Goal: Task Accomplishment & Management: Manage account settings

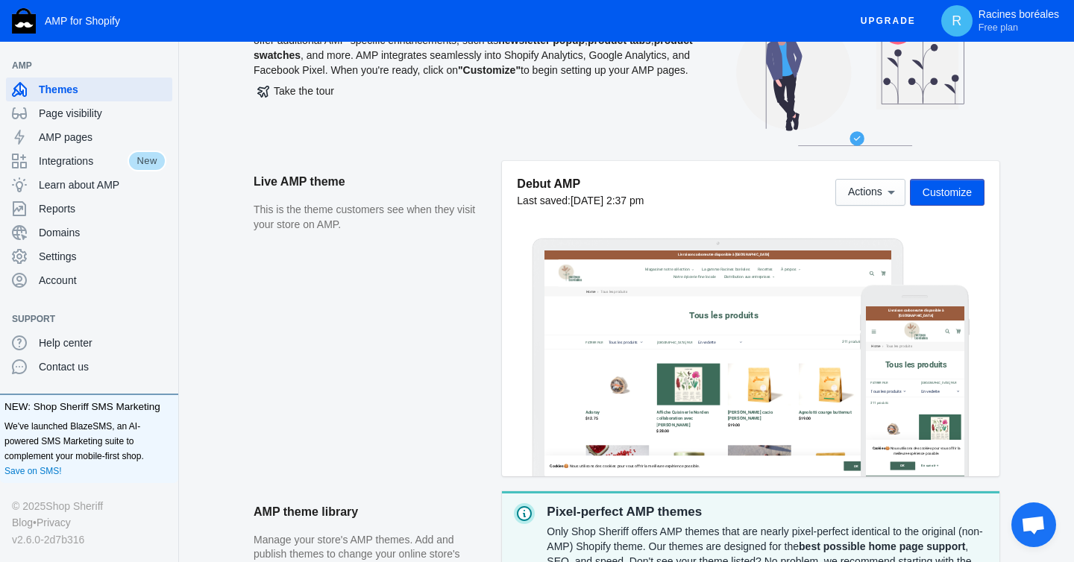
scroll to position [94, 0]
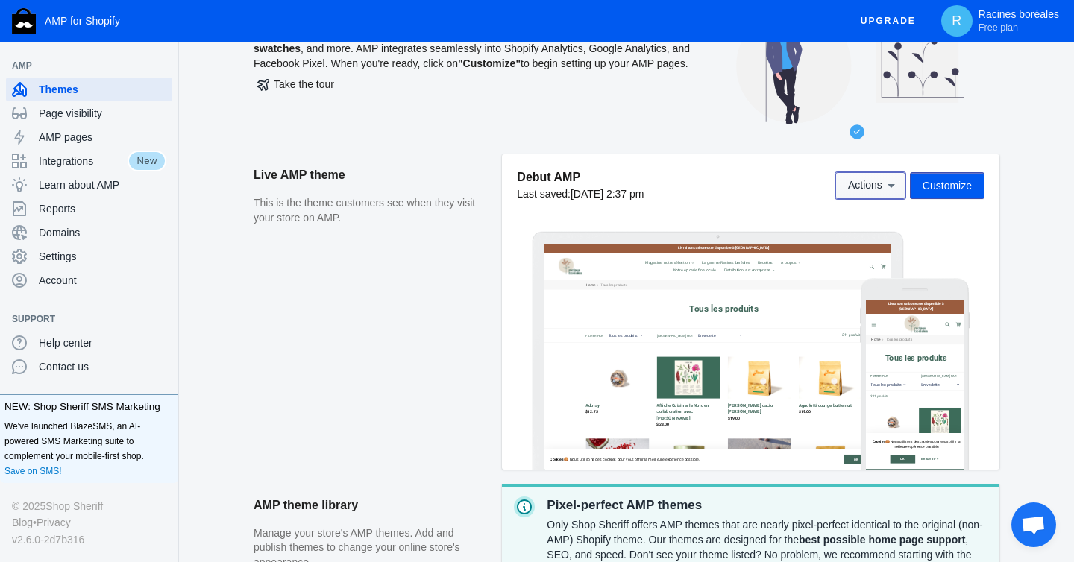
click at [880, 194] on button "Actions" at bounding box center [870, 185] width 70 height 27
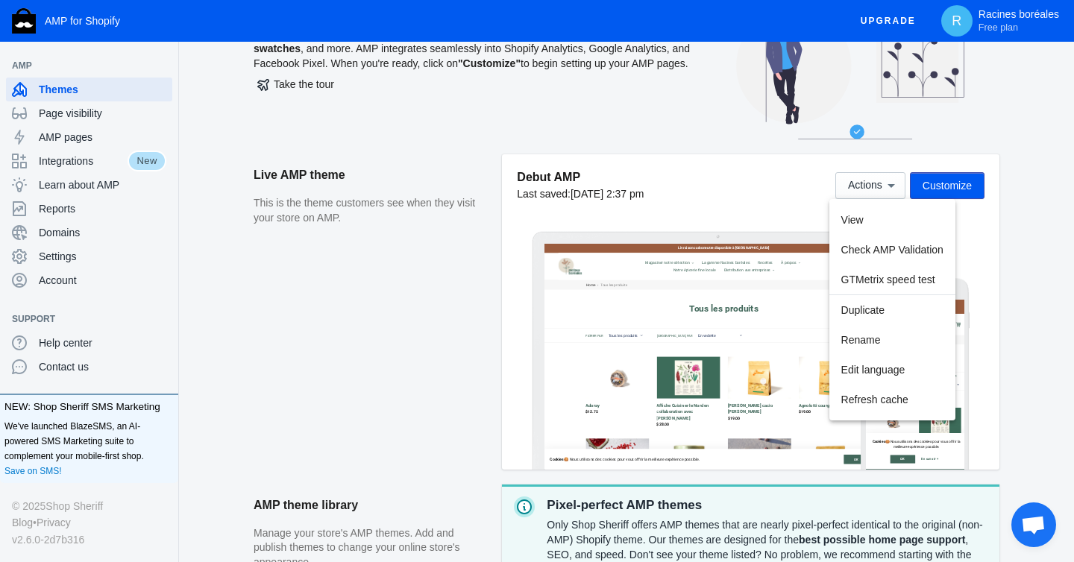
click at [884, 183] on div at bounding box center [537, 281] width 1074 height 562
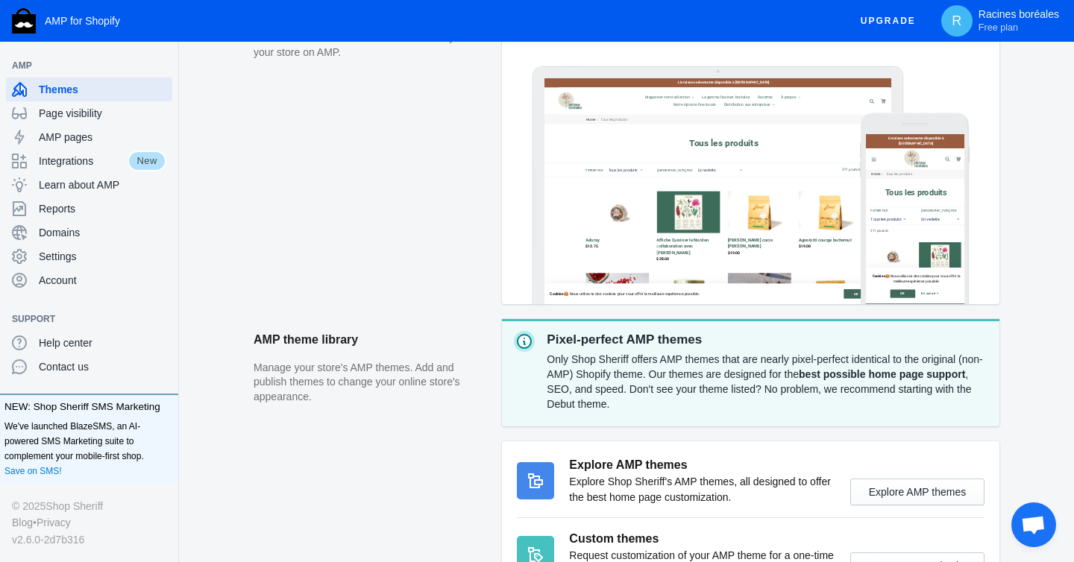
scroll to position [374, 0]
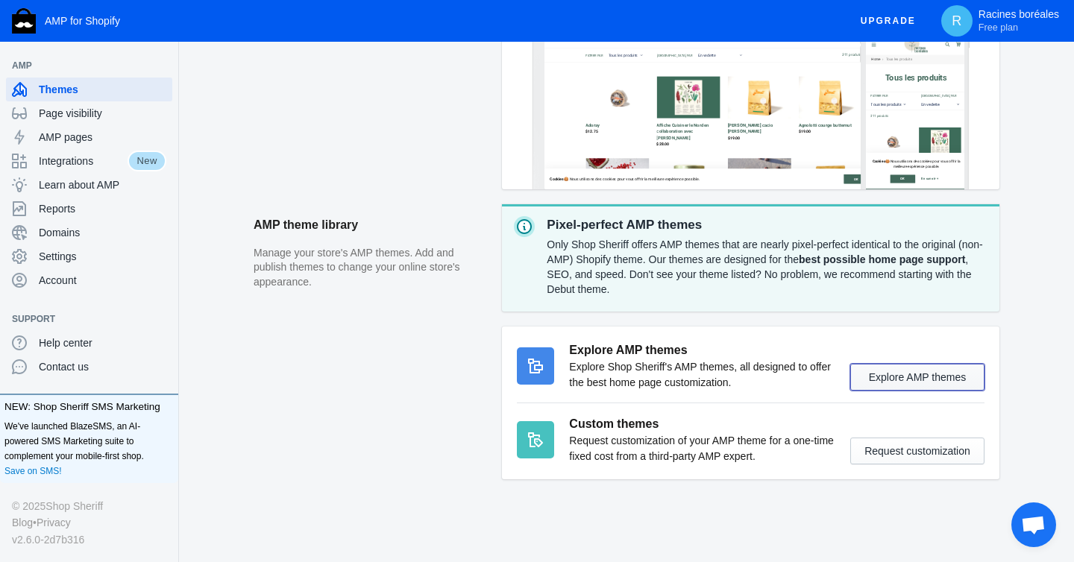
click at [922, 375] on button "Explore AMP themes" at bounding box center [917, 377] width 134 height 27
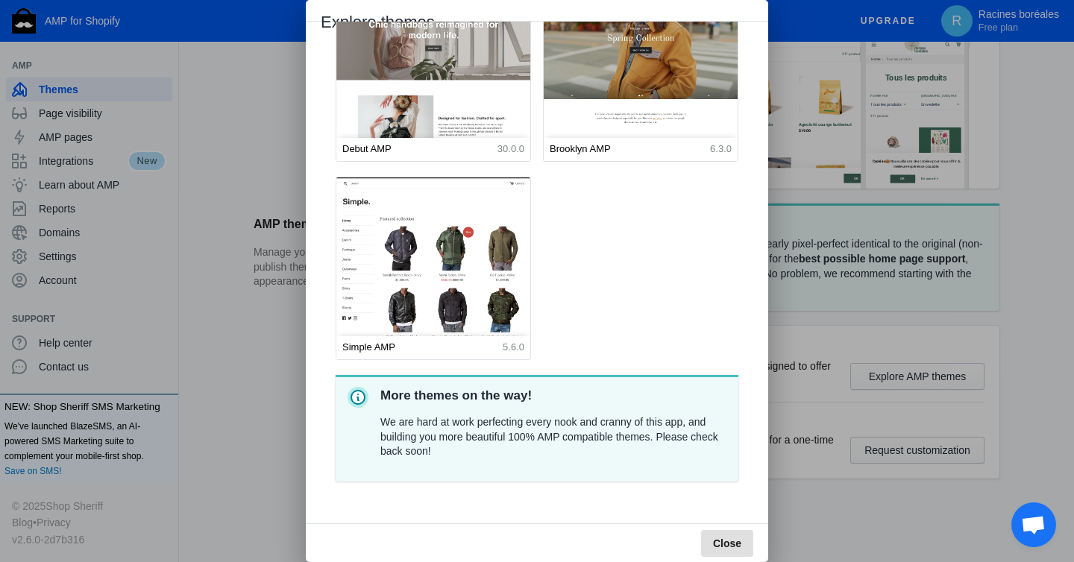
scroll to position [0, 0]
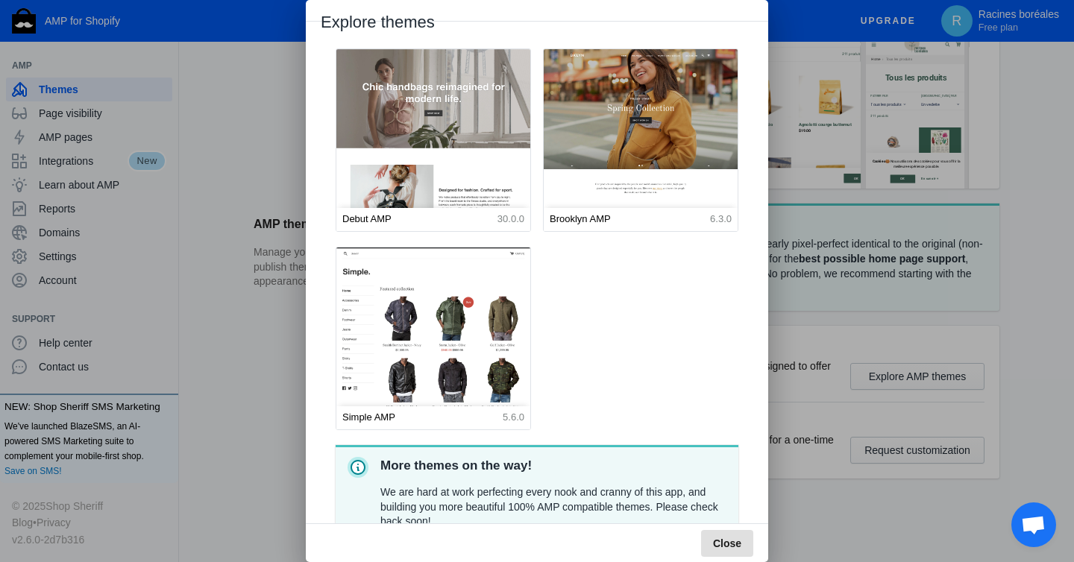
click at [445, 114] on img at bounding box center [433, 170] width 213 height 266
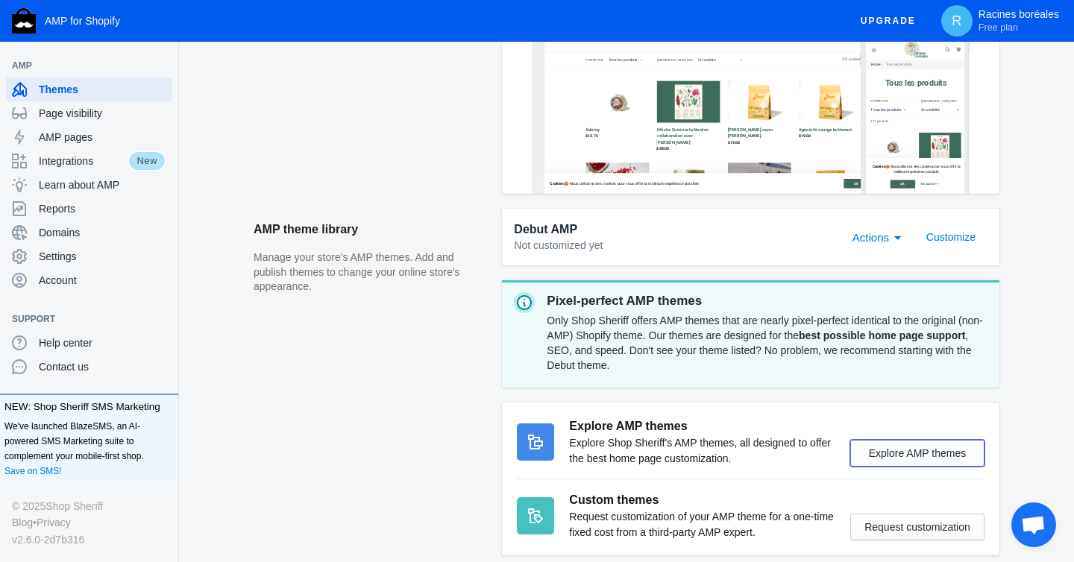
scroll to position [545, 0]
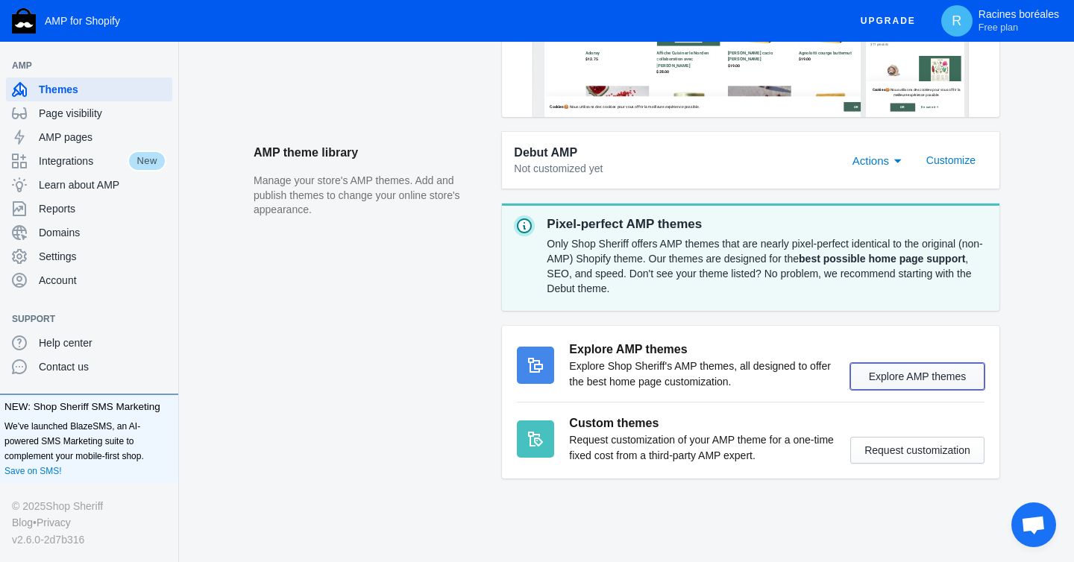
click at [935, 382] on button "Explore AMP themes" at bounding box center [917, 376] width 134 height 27
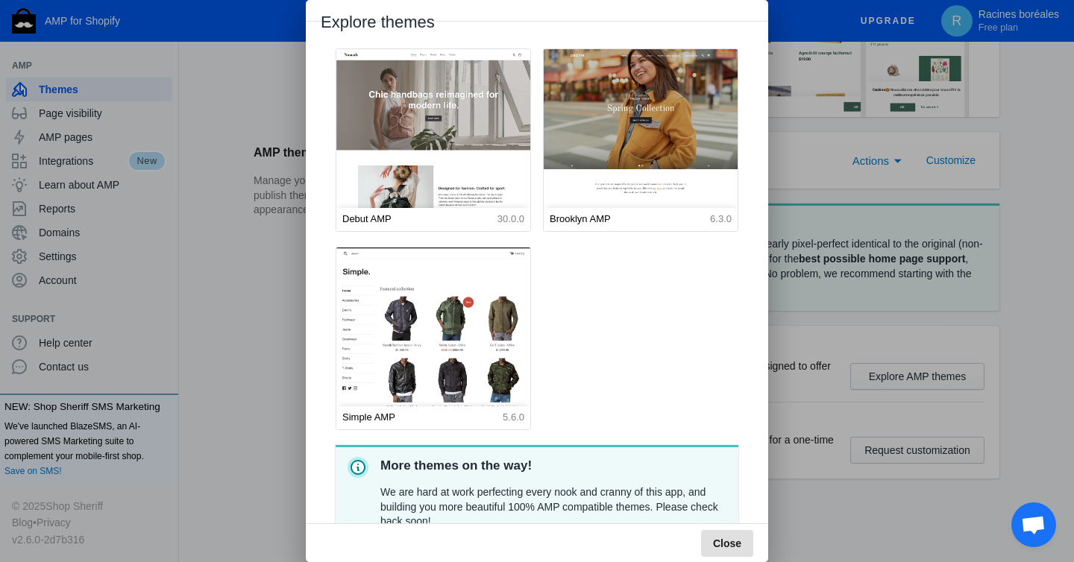
scroll to position [70, 0]
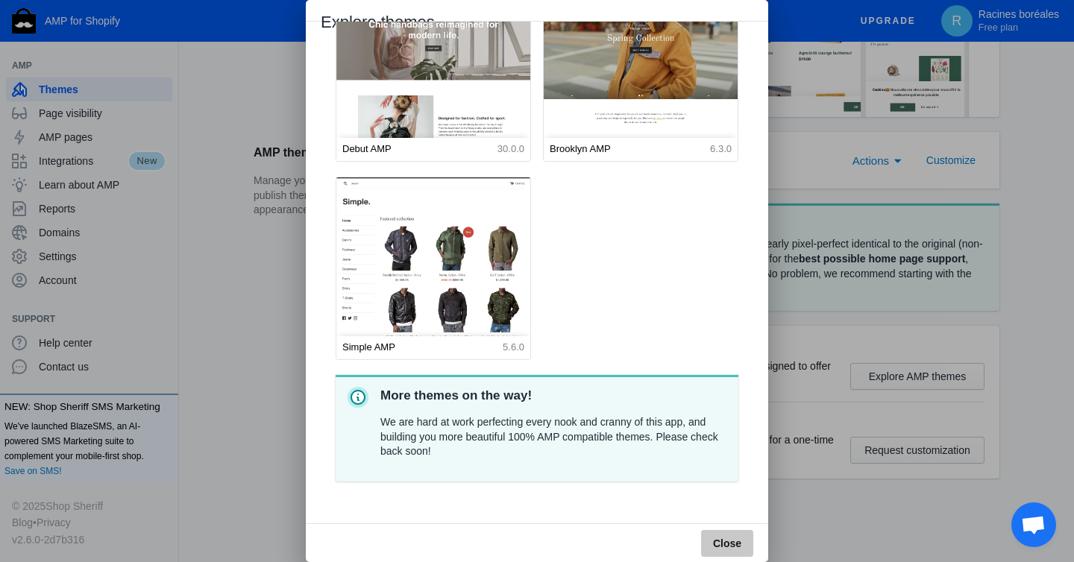
click at [731, 548] on span "Close" at bounding box center [727, 544] width 28 height 12
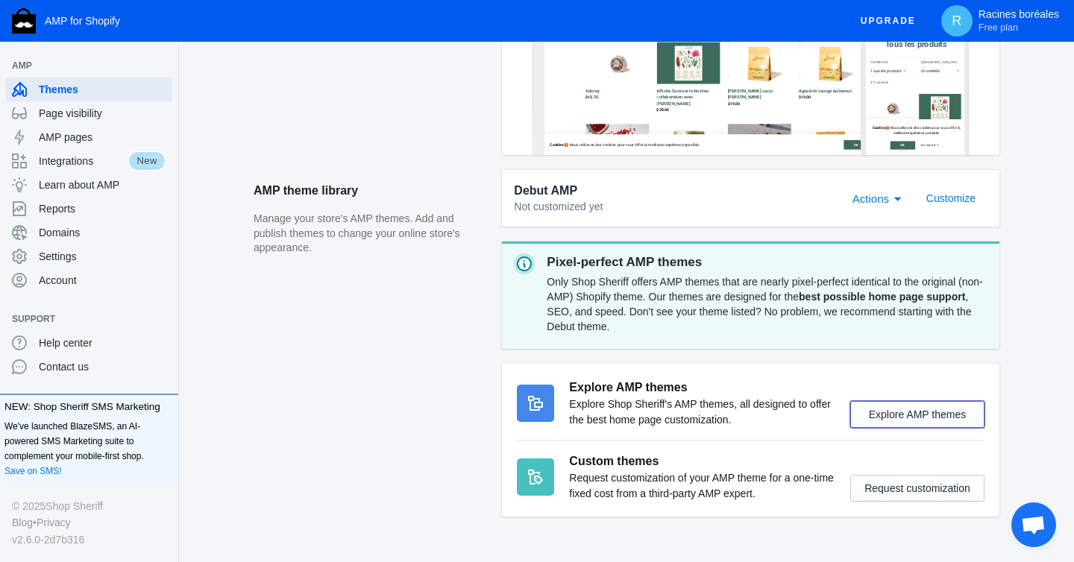
scroll to position [494, 0]
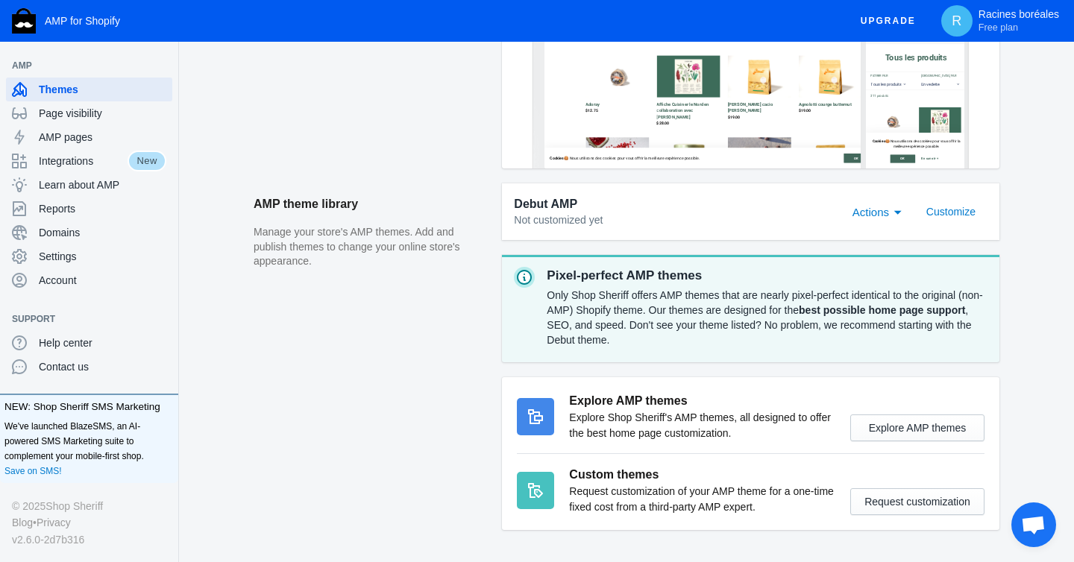
click at [883, 207] on span "Actions" at bounding box center [870, 212] width 37 height 13
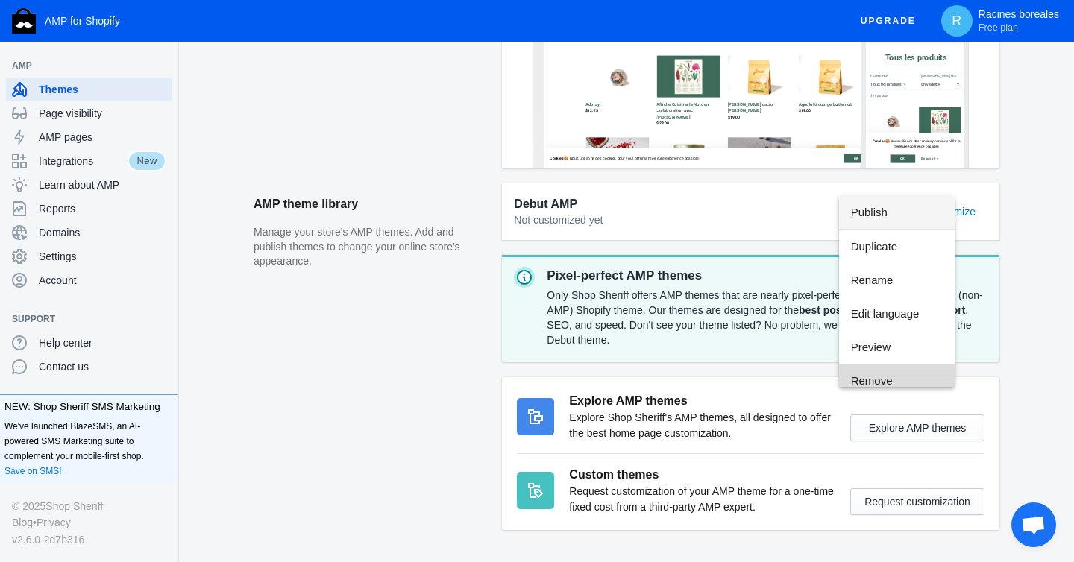
click at [871, 377] on span "Remove" at bounding box center [897, 381] width 92 height 34
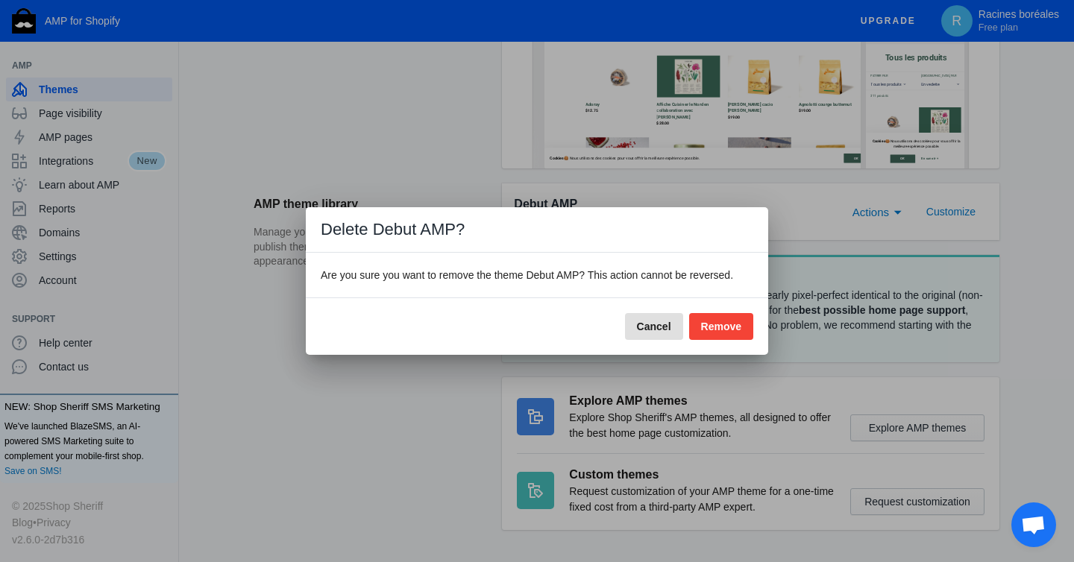
click at [742, 320] on button "Remove" at bounding box center [721, 326] width 64 height 27
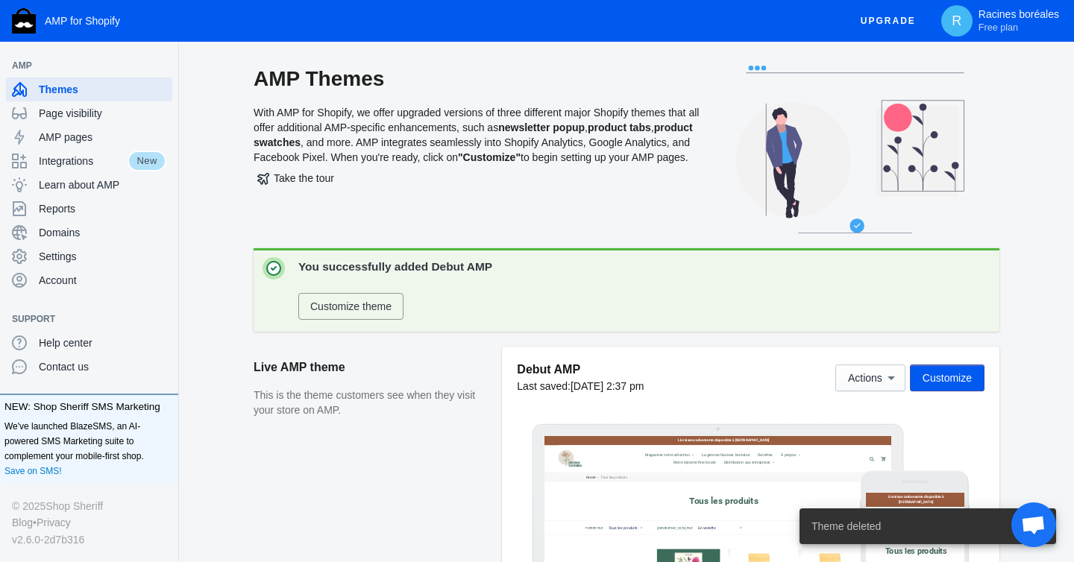
scroll to position [11, 0]
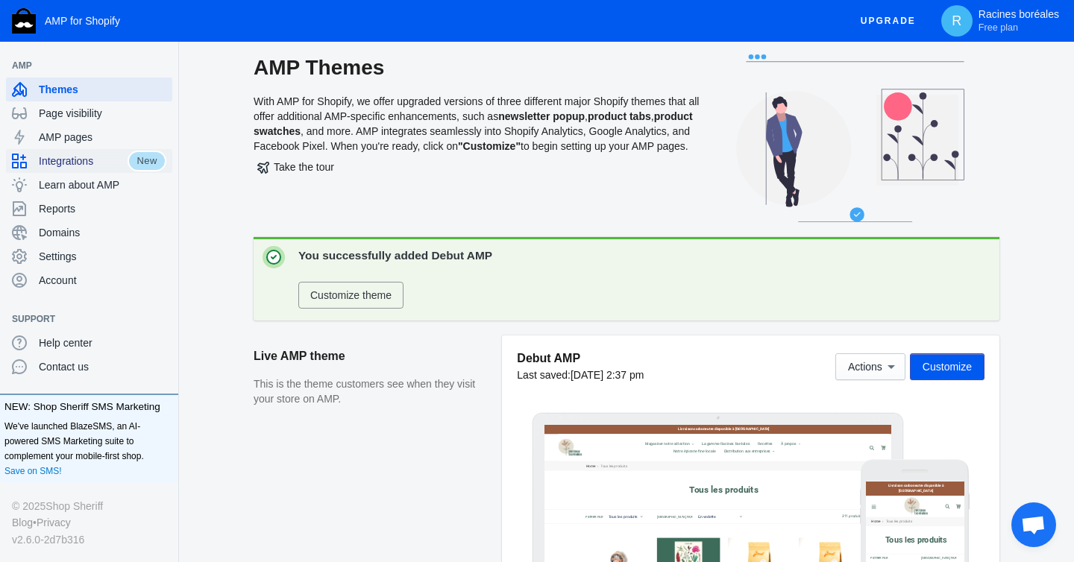
click at [83, 163] on span "Integrations" at bounding box center [83, 161] width 89 height 15
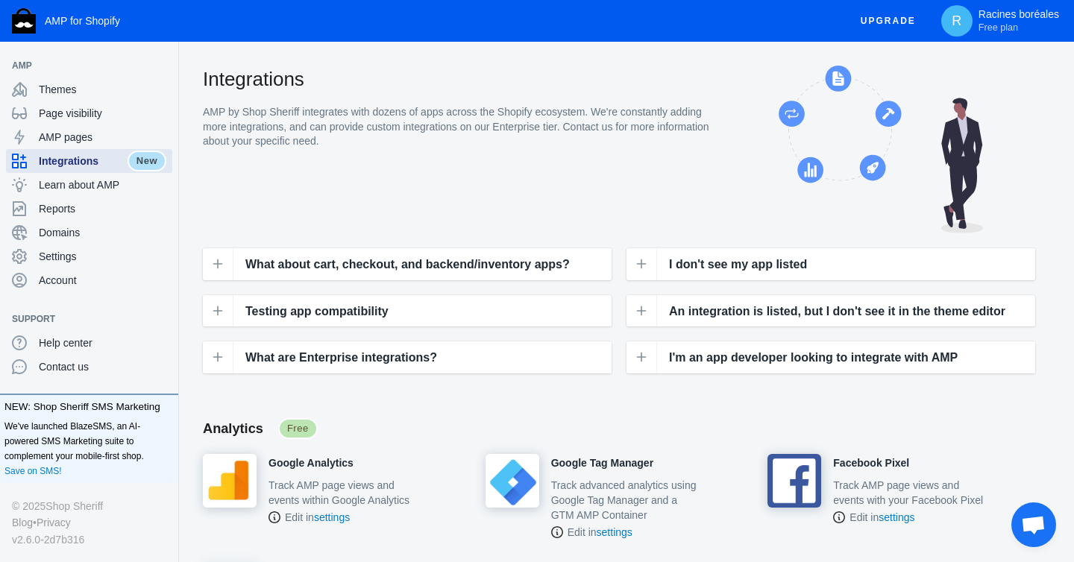
click at [94, 156] on span "Integrations" at bounding box center [83, 161] width 89 height 15
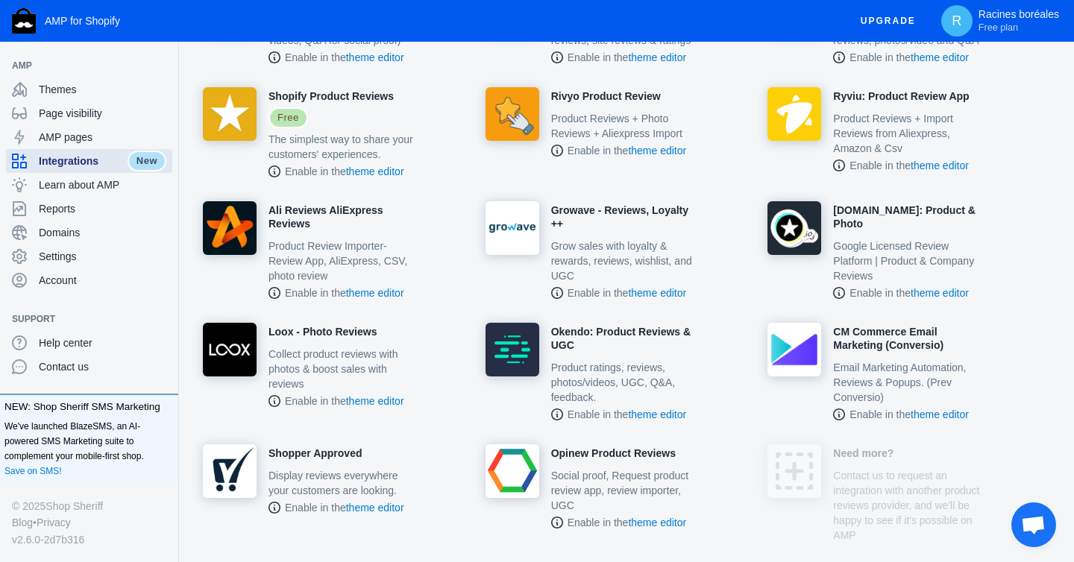
scroll to position [1026, 0]
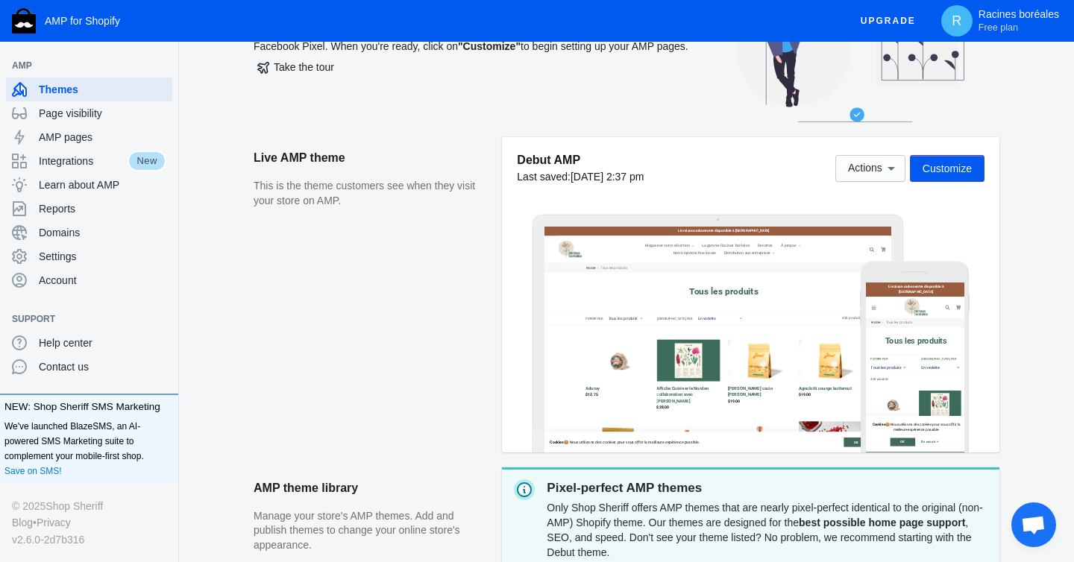
scroll to position [136, 0]
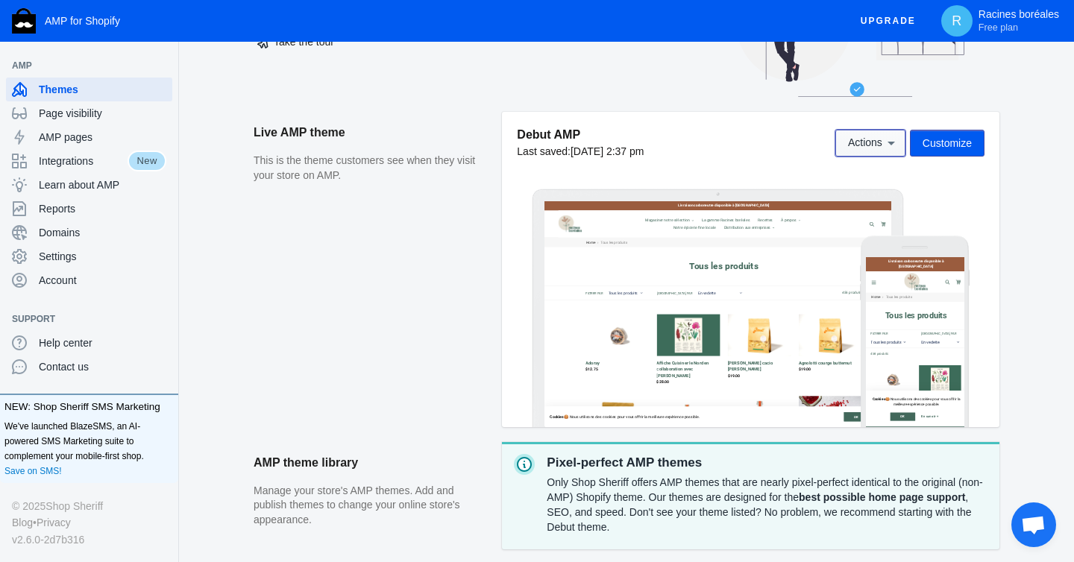
click at [880, 137] on span "Actions" at bounding box center [870, 142] width 45 height 12
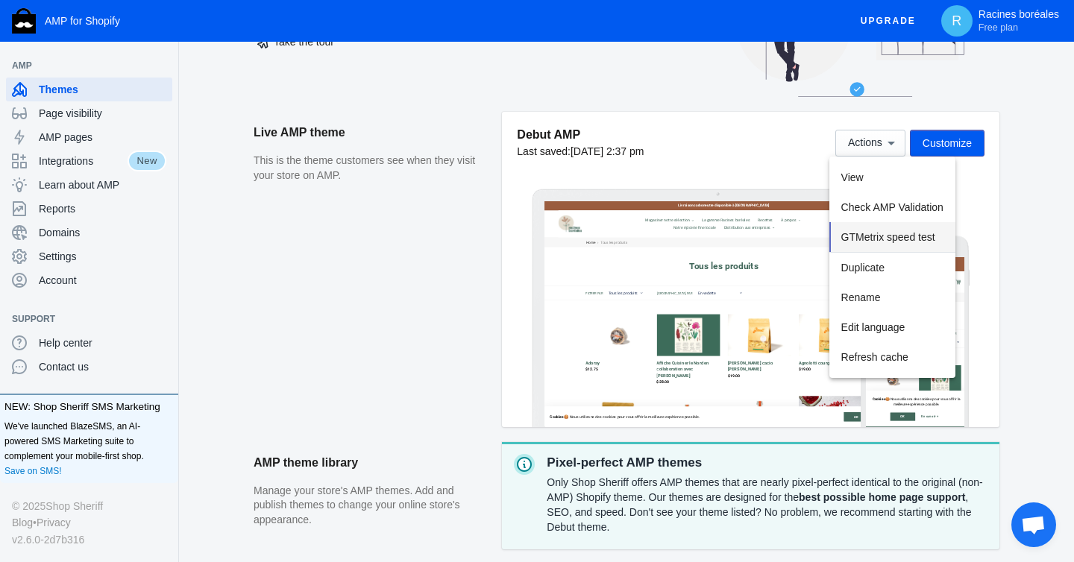
click at [902, 242] on button "GTMetrix speed test" at bounding box center [892, 237] width 126 height 31
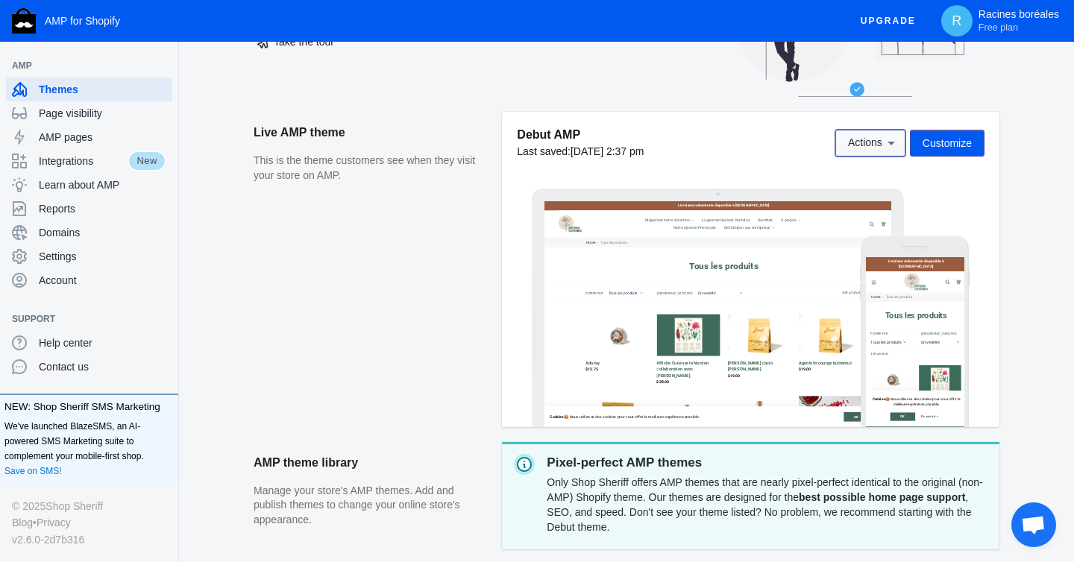
click at [880, 138] on span "Actions" at bounding box center [870, 142] width 45 height 12
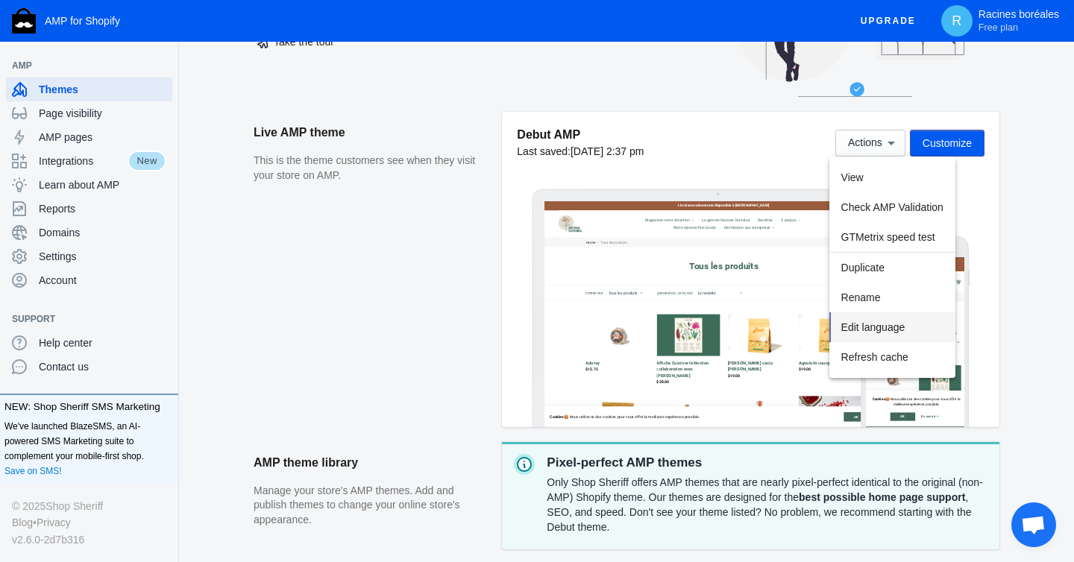
click at [882, 326] on span "Edit language" at bounding box center [873, 327] width 64 height 12
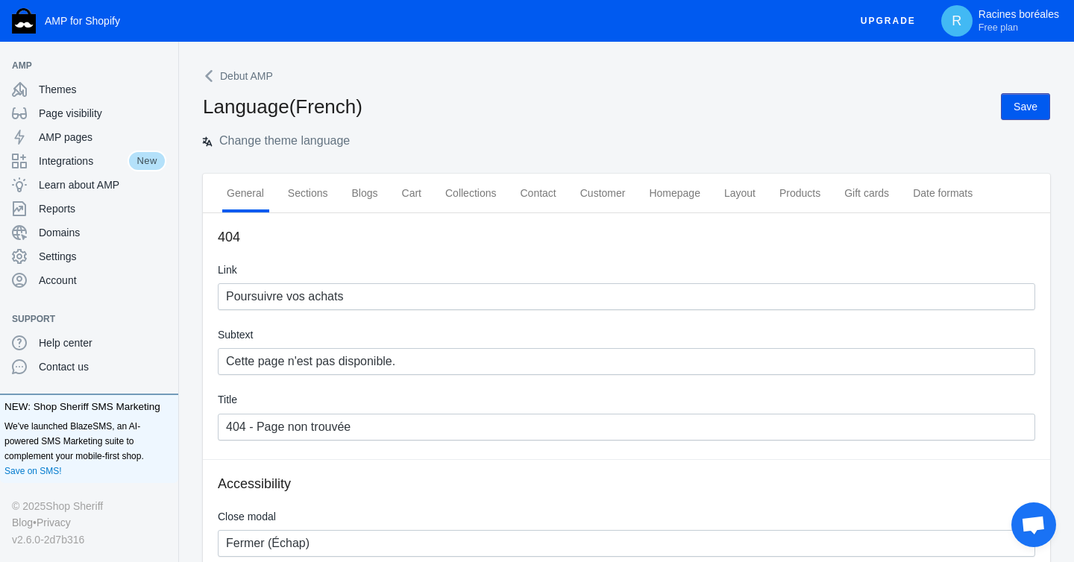
click at [215, 75] on icon at bounding box center [210, 76] width 15 height 15
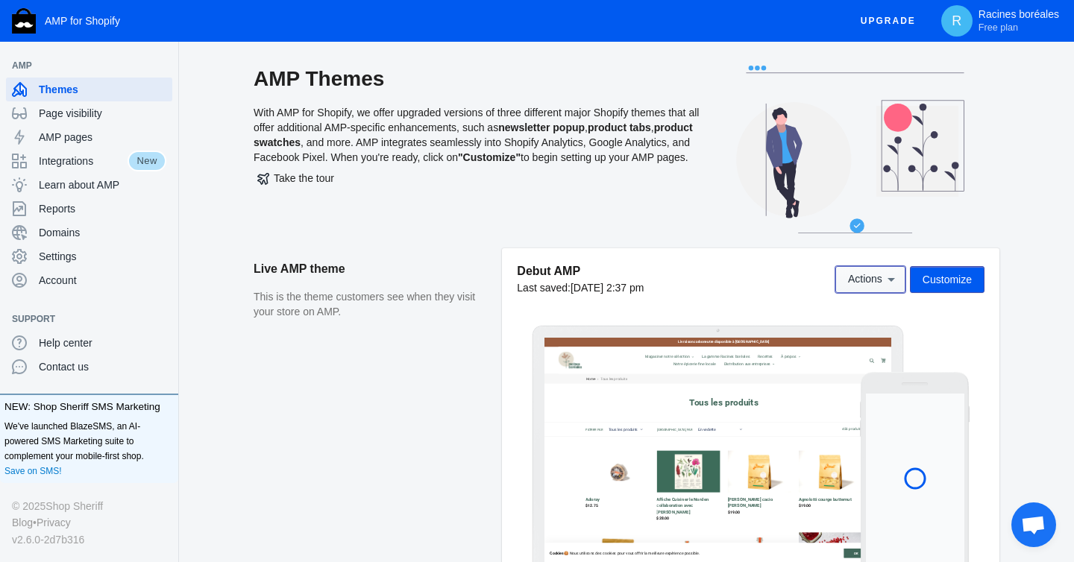
click at [895, 277] on icon at bounding box center [890, 279] width 15 height 15
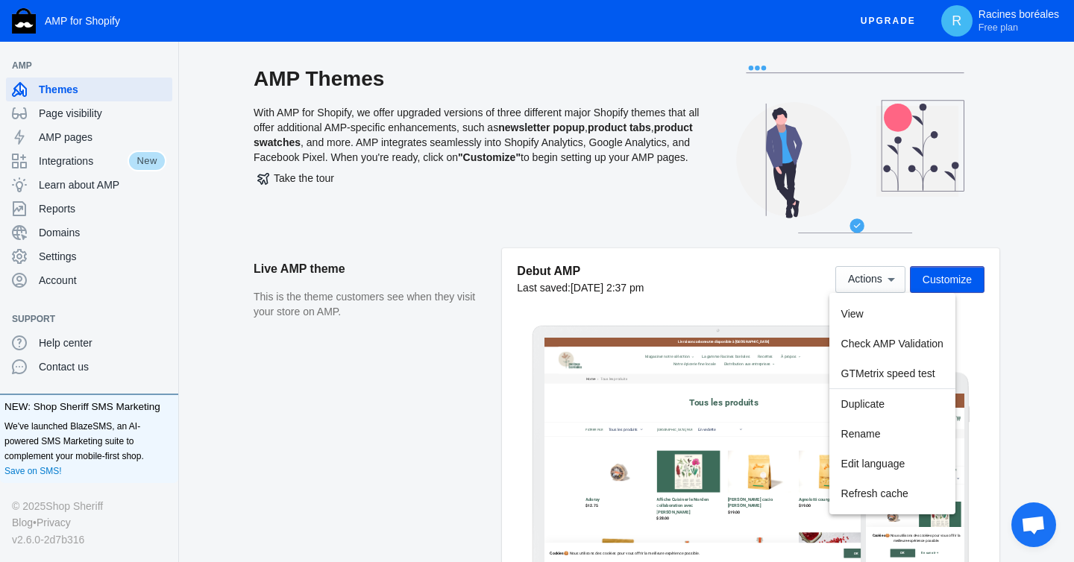
click at [890, 277] on div at bounding box center [537, 281] width 1074 height 562
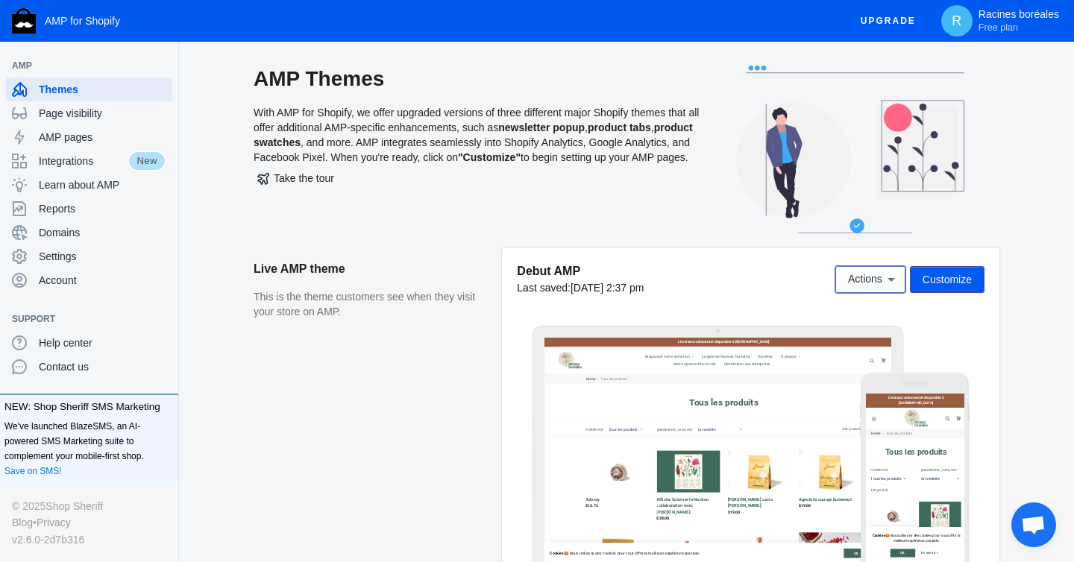
scroll to position [7, 0]
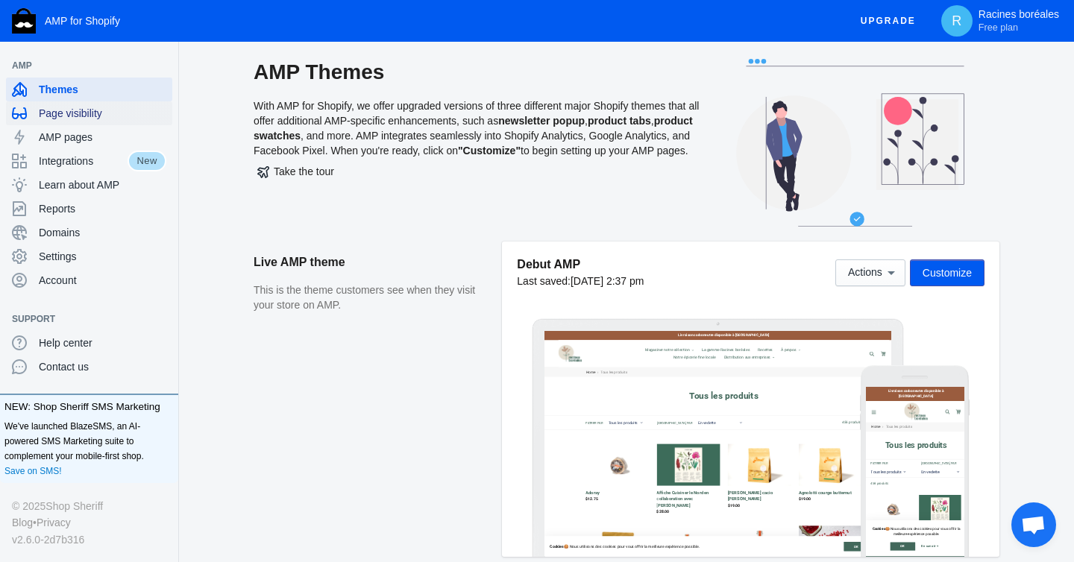
click at [89, 115] on span "Page visibility" at bounding box center [102, 113] width 127 height 15
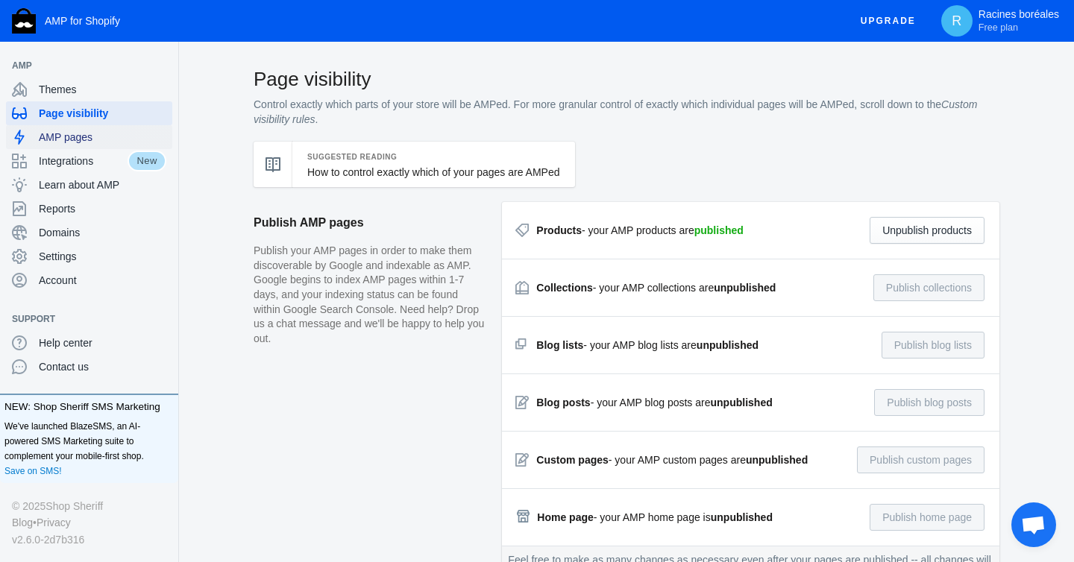
click at [58, 142] on span "AMP pages" at bounding box center [102, 137] width 127 height 15
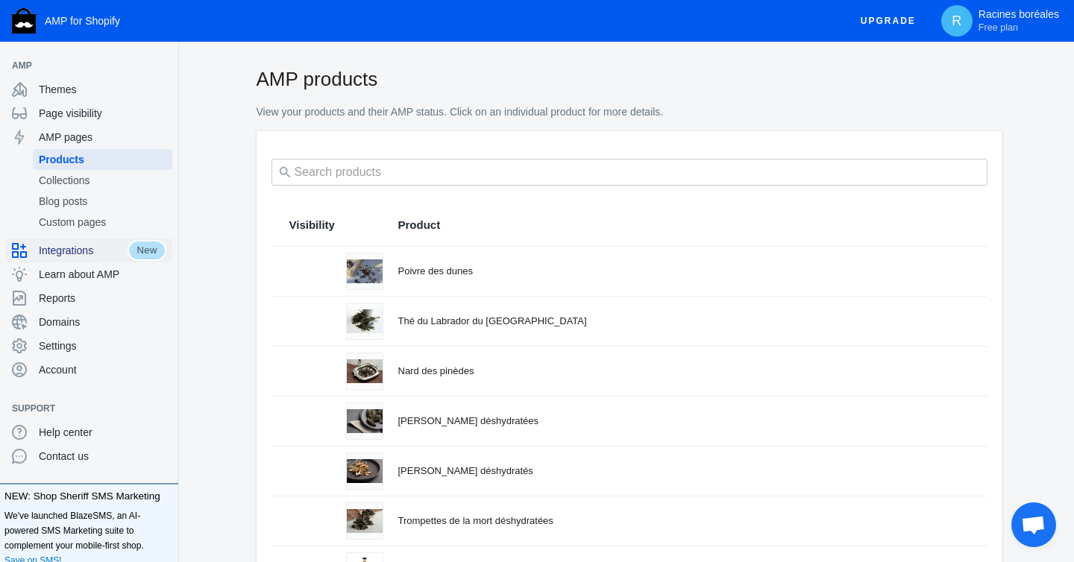
click at [80, 254] on span "Integrations" at bounding box center [83, 250] width 89 height 15
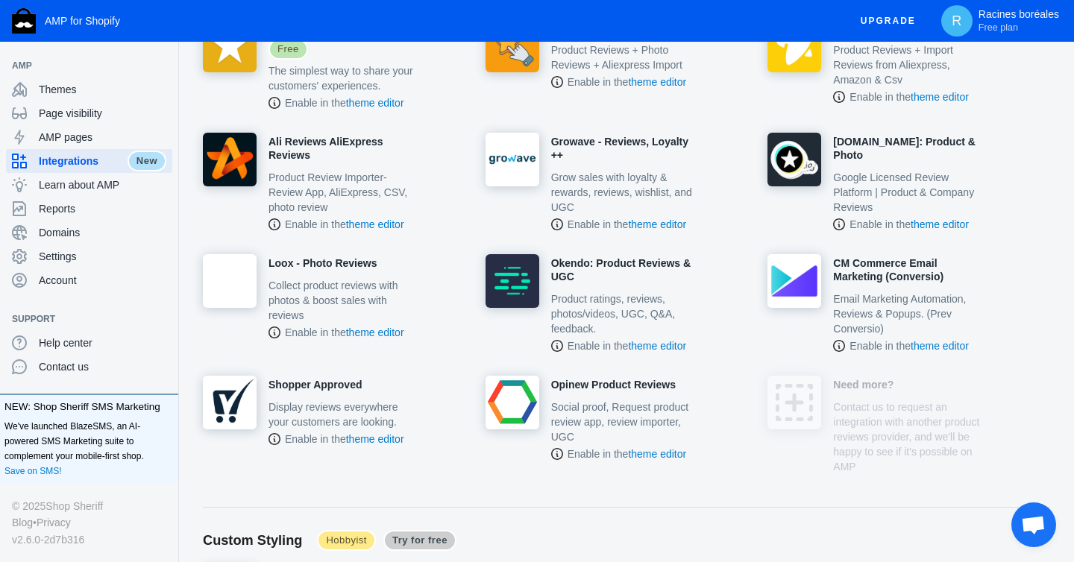
scroll to position [1137, 0]
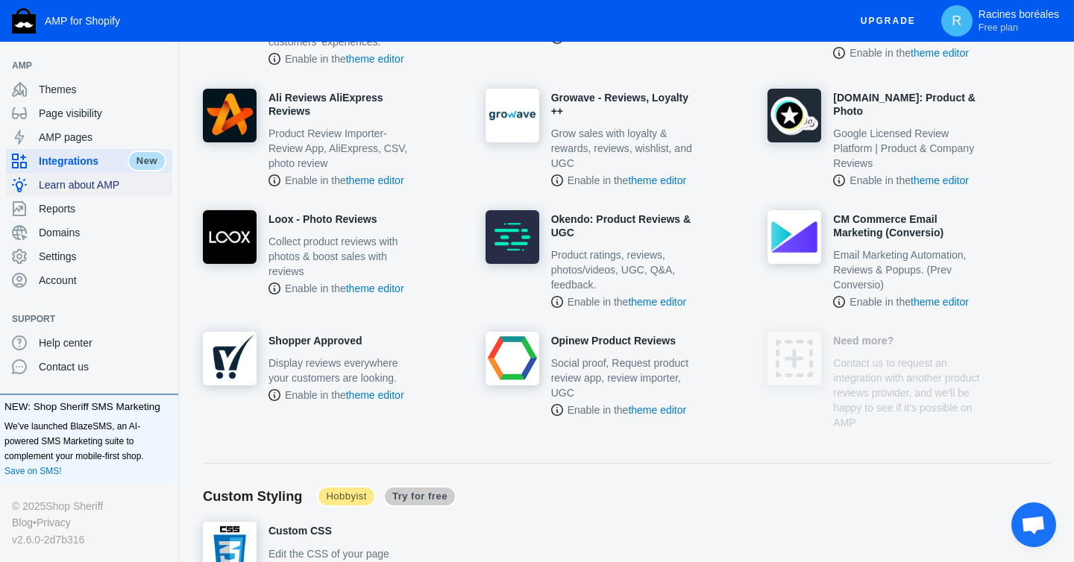
click at [65, 189] on span "Learn about AMP" at bounding box center [102, 184] width 127 height 15
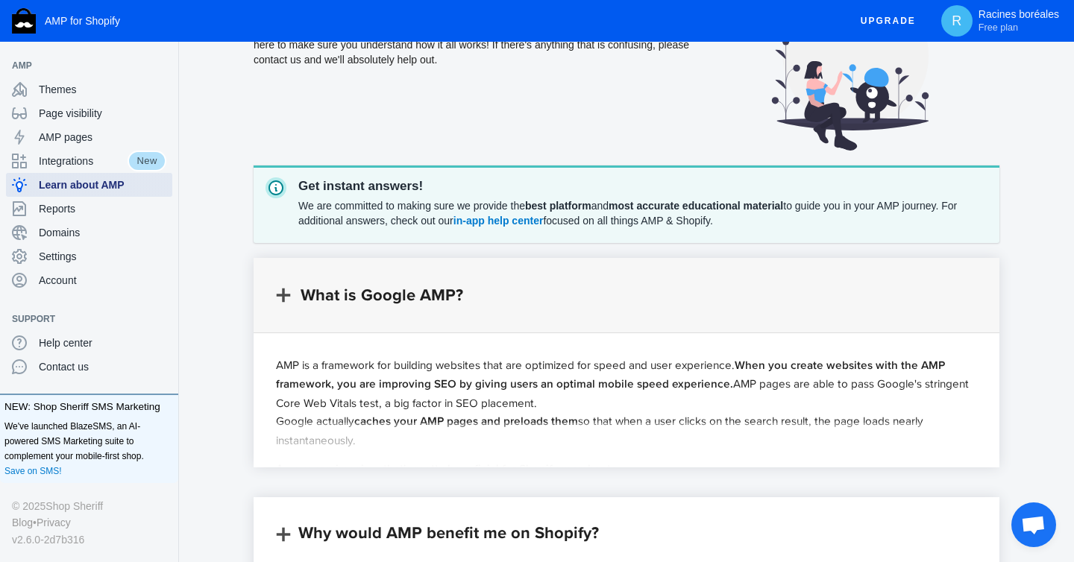
scroll to position [403, 0]
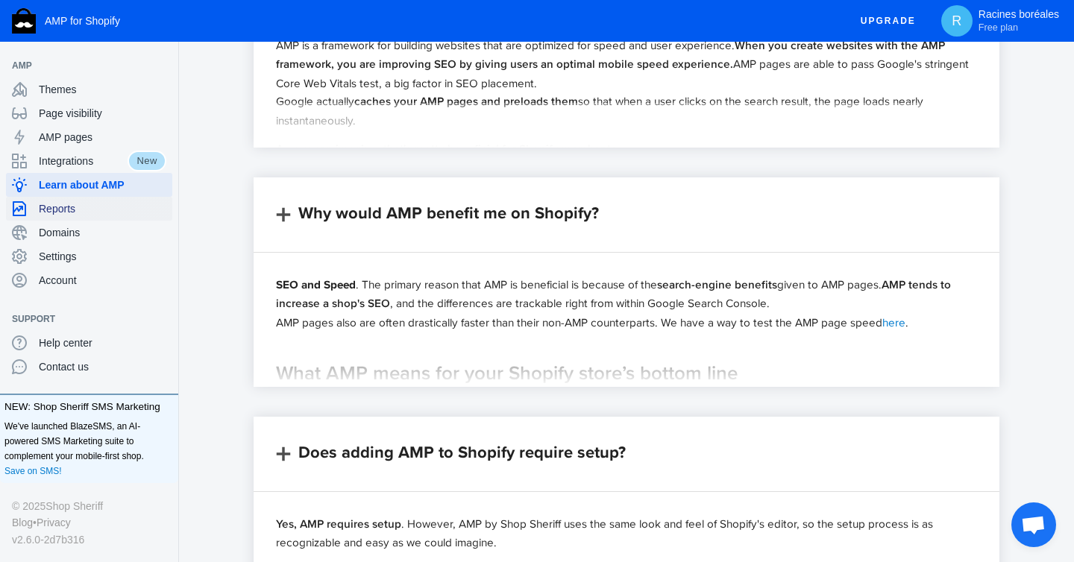
click at [98, 204] on span "Reports" at bounding box center [102, 208] width 127 height 15
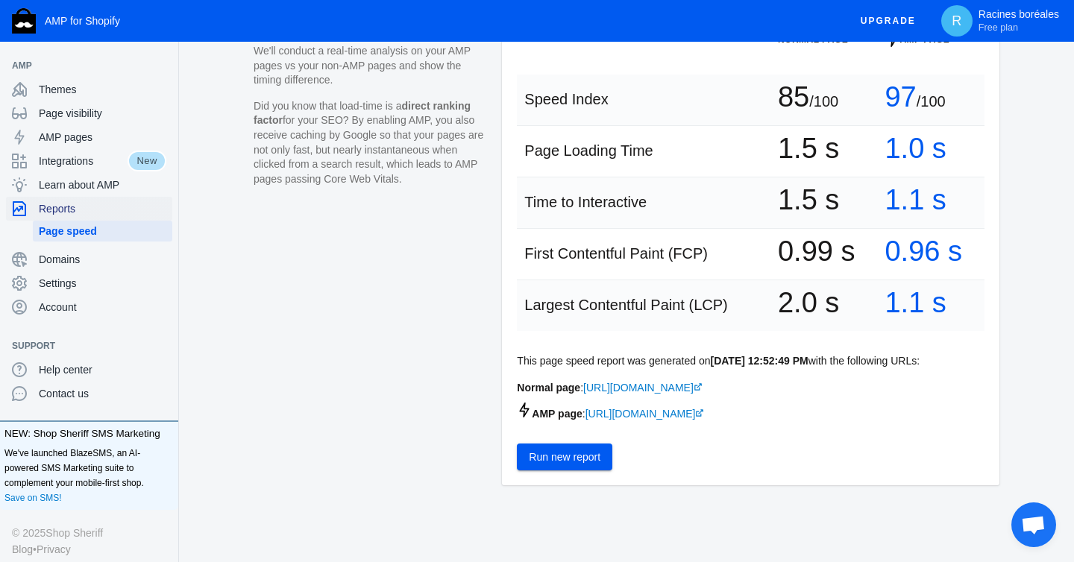
scroll to position [259, 0]
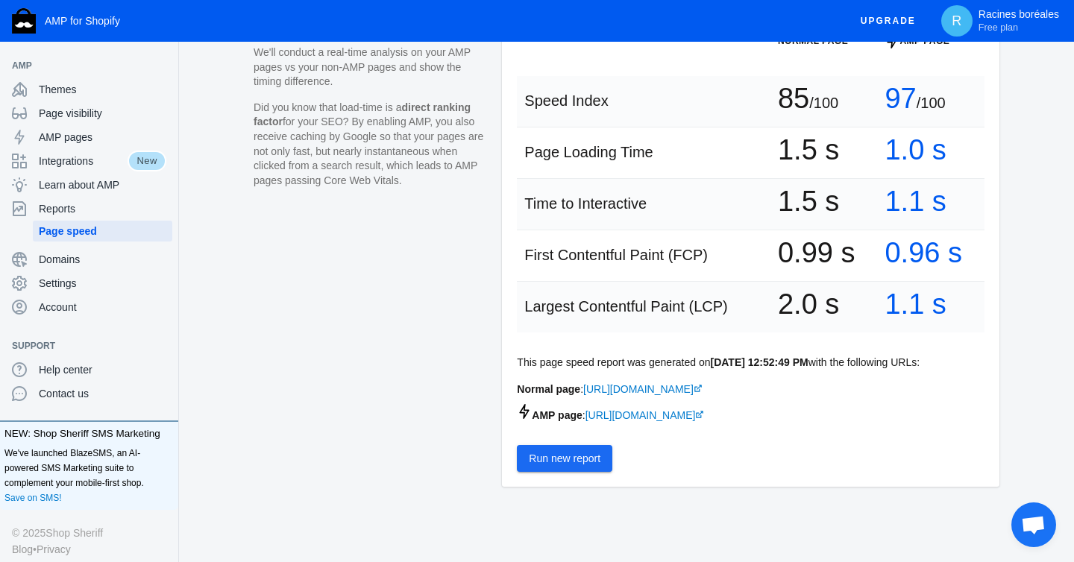
click at [588, 462] on span "Run new report" at bounding box center [565, 459] width 72 height 12
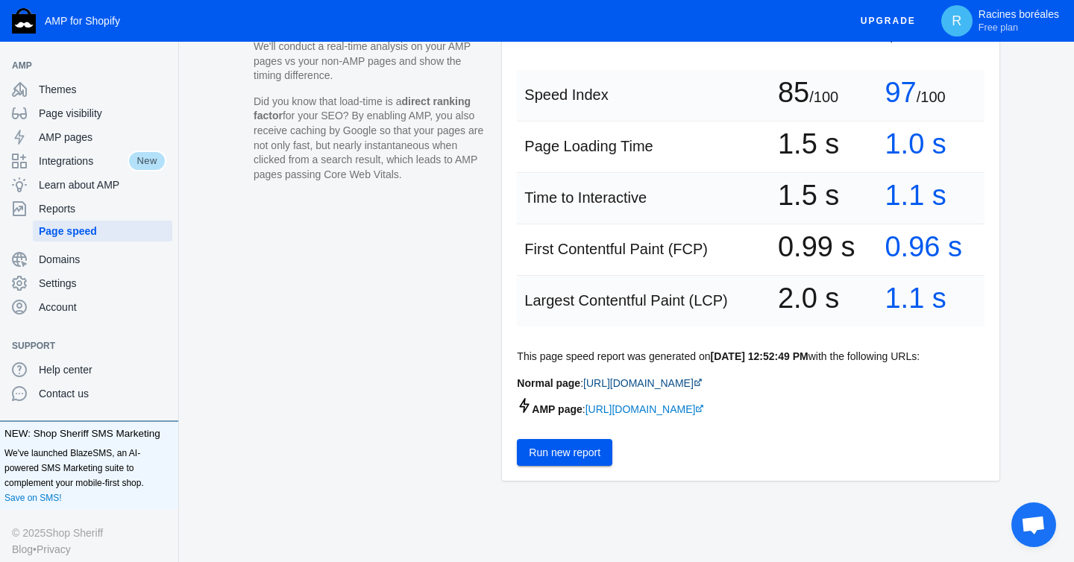
scroll to position [271, 0]
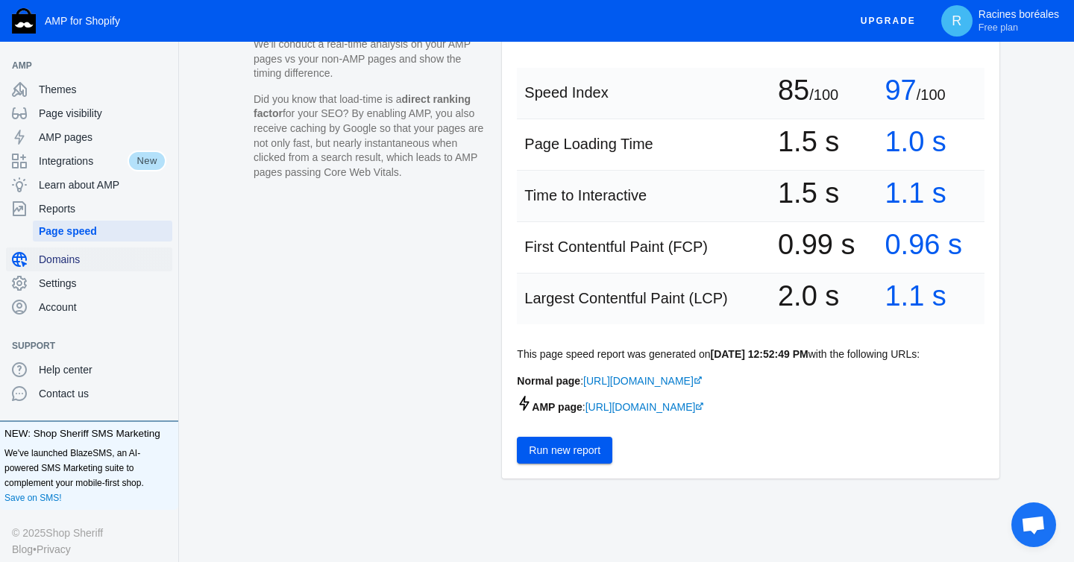
click at [64, 265] on span "Domains" at bounding box center [102, 259] width 127 height 15
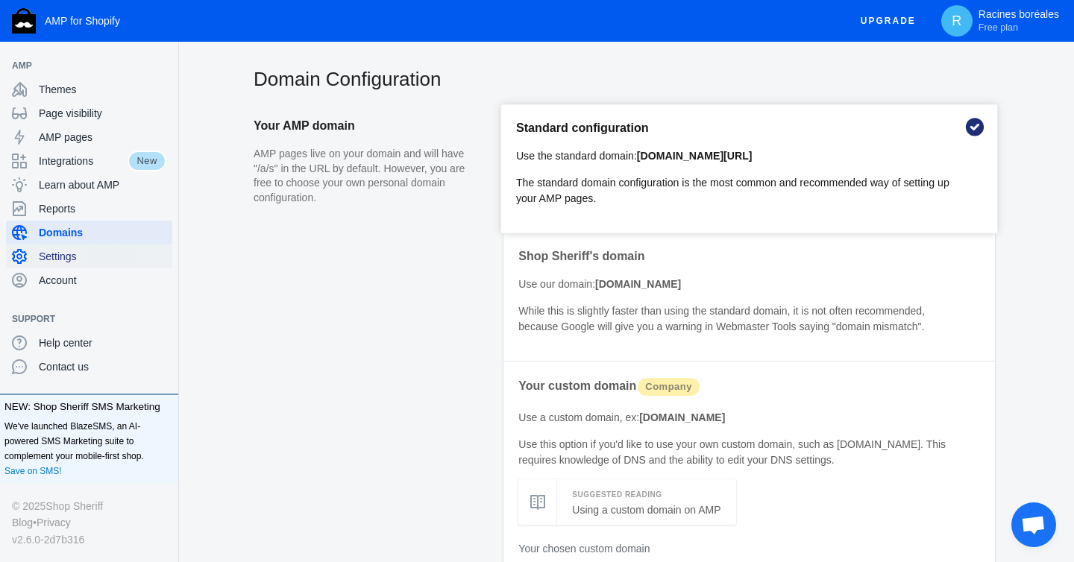
click at [68, 265] on div "Settings" at bounding box center [89, 257] width 154 height 24
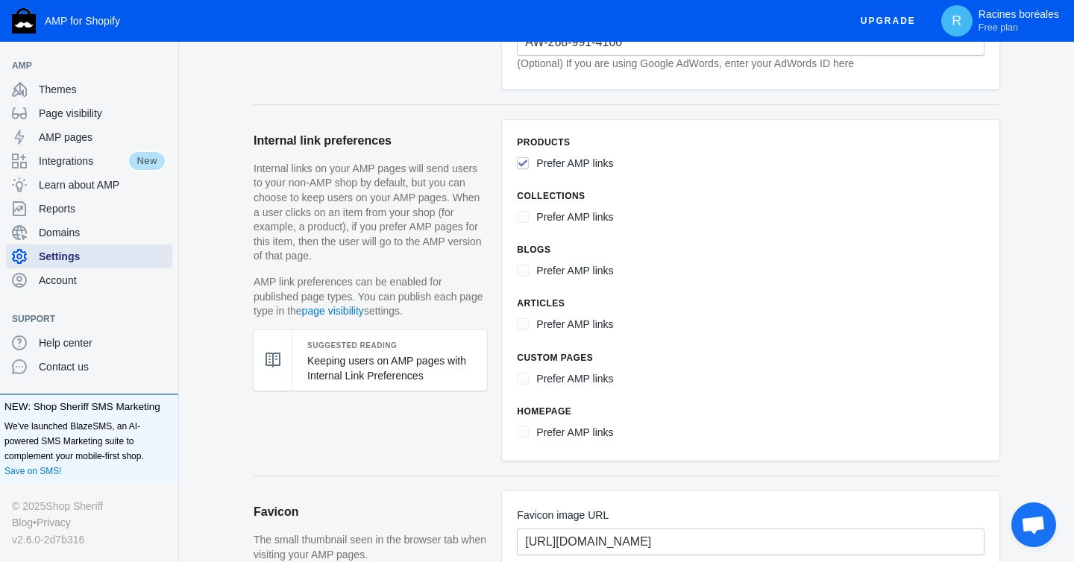
scroll to position [678, 0]
click at [523, 163] on input "Prefer AMP links" at bounding box center [523, 161] width 12 height 12
checkbox input "false"
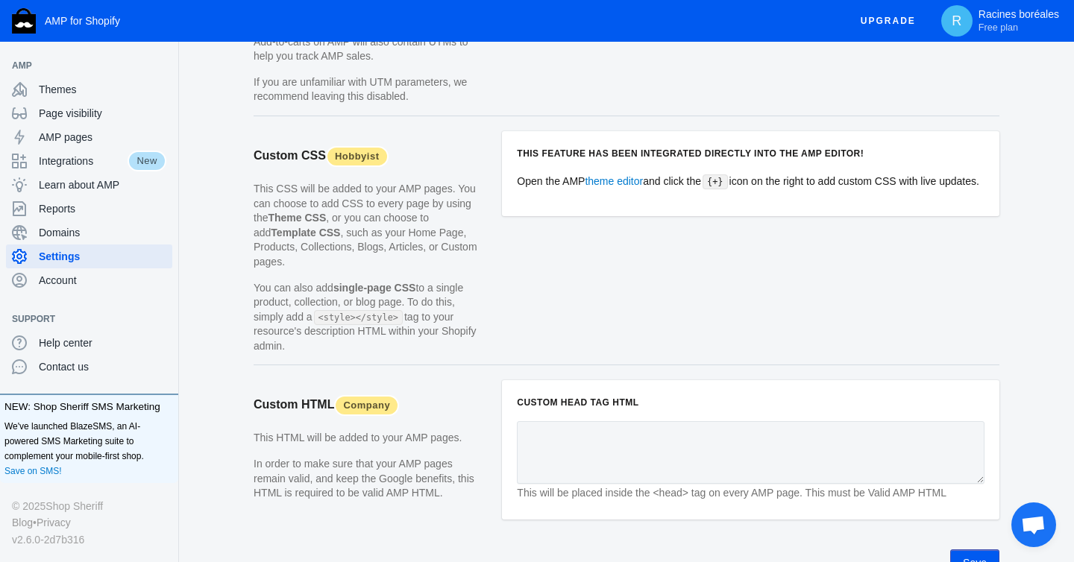
scroll to position [1513, 0]
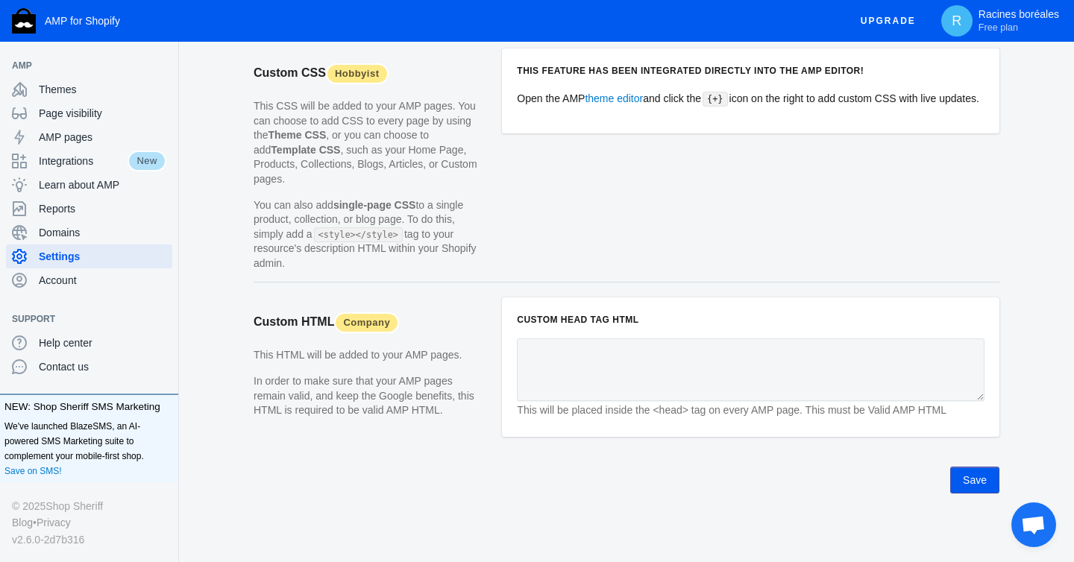
click at [974, 484] on button "Save" at bounding box center [974, 480] width 49 height 27
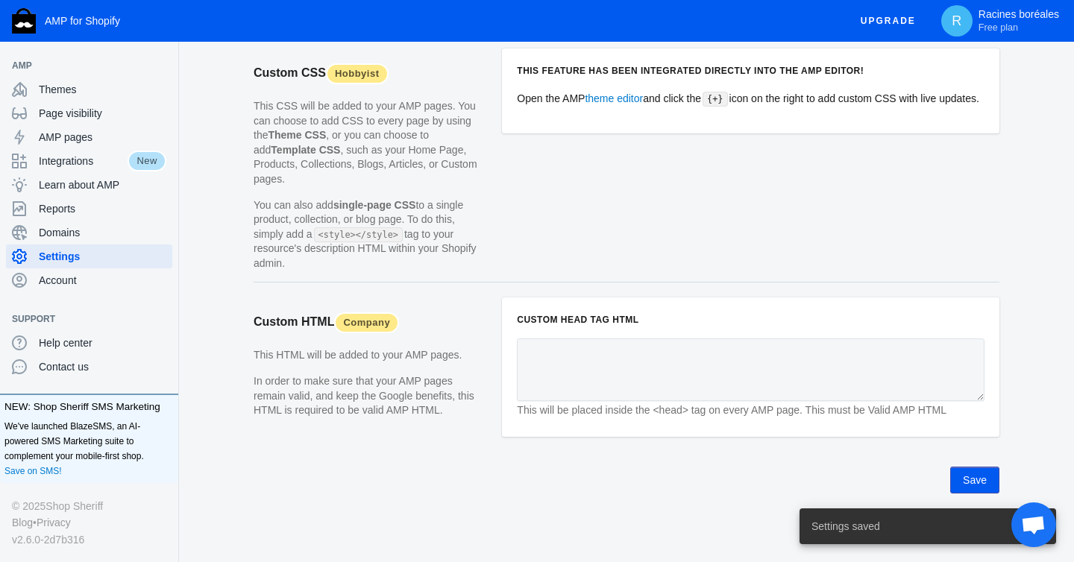
click at [967, 476] on button "Save" at bounding box center [974, 480] width 49 height 27
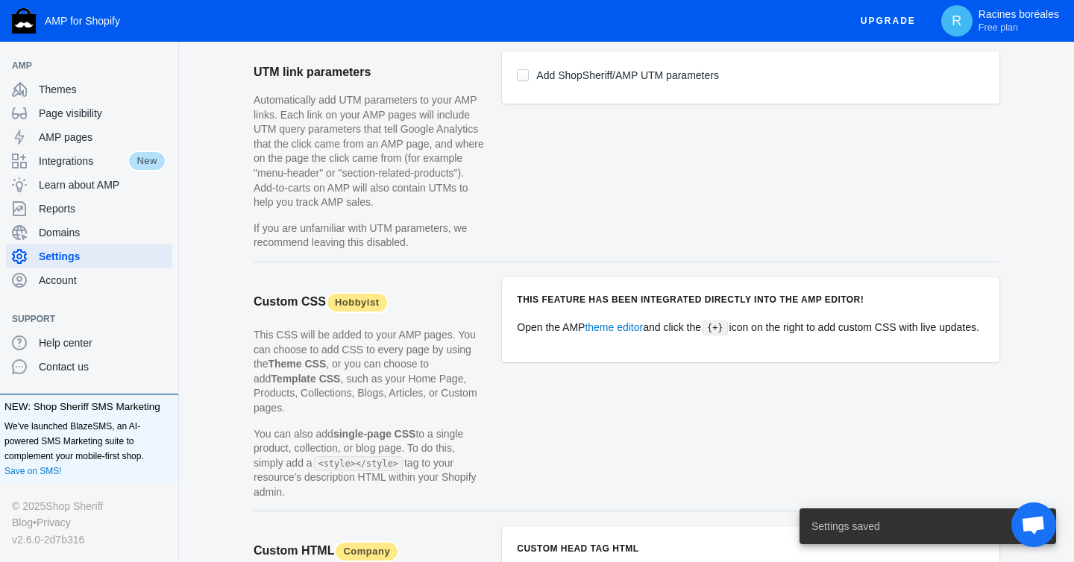
scroll to position [1206, 0]
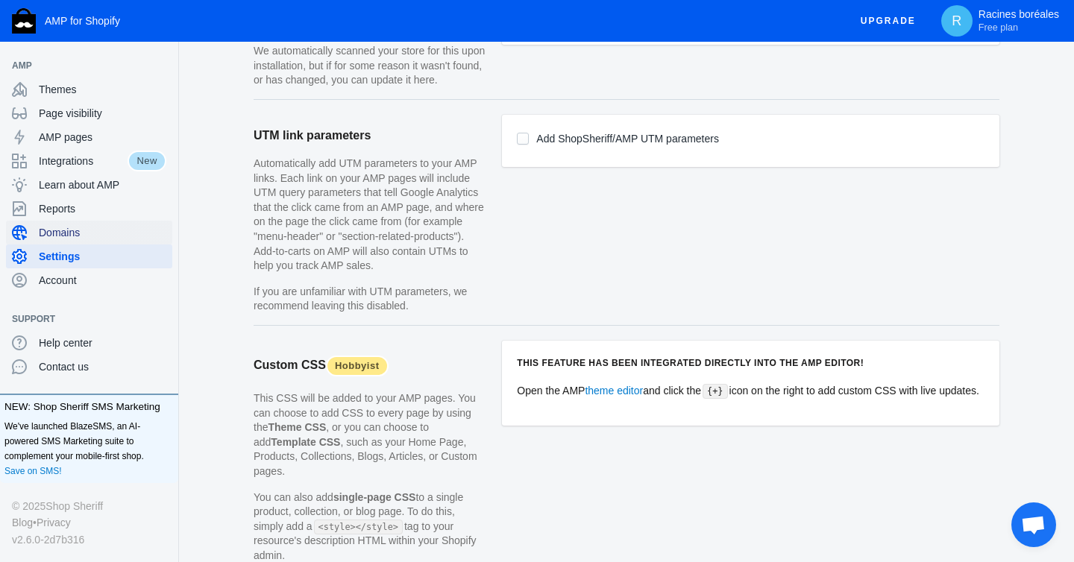
click at [60, 236] on span "Domains" at bounding box center [102, 232] width 127 height 15
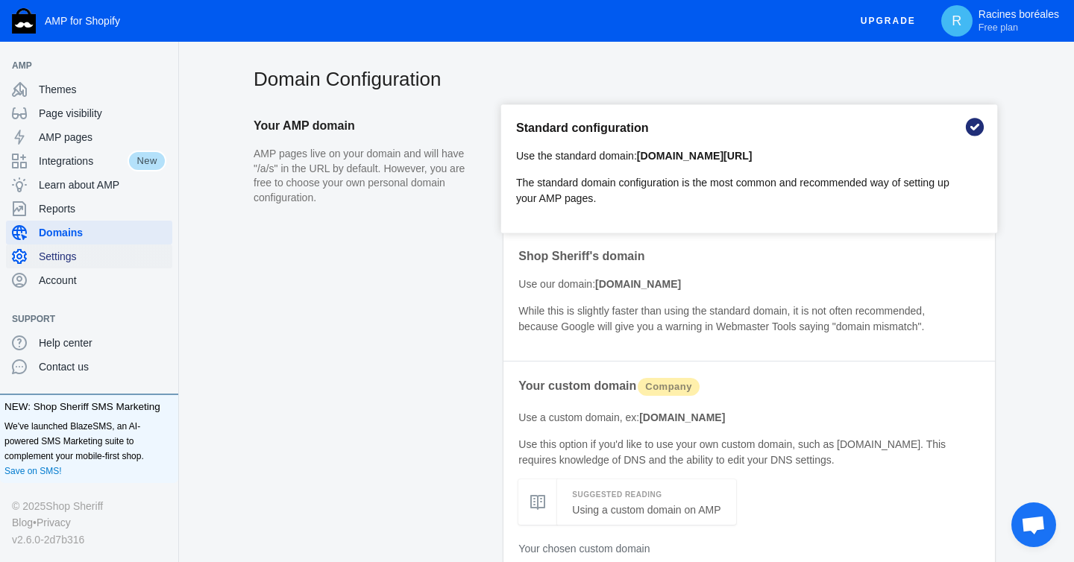
click at [63, 258] on span "Settings" at bounding box center [102, 256] width 127 height 15
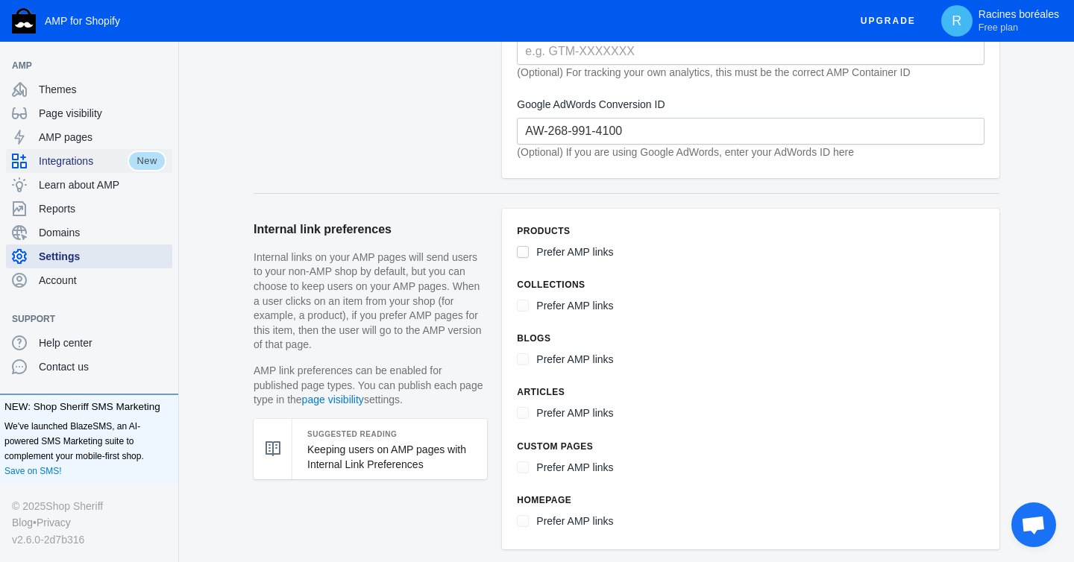
scroll to position [514, 0]
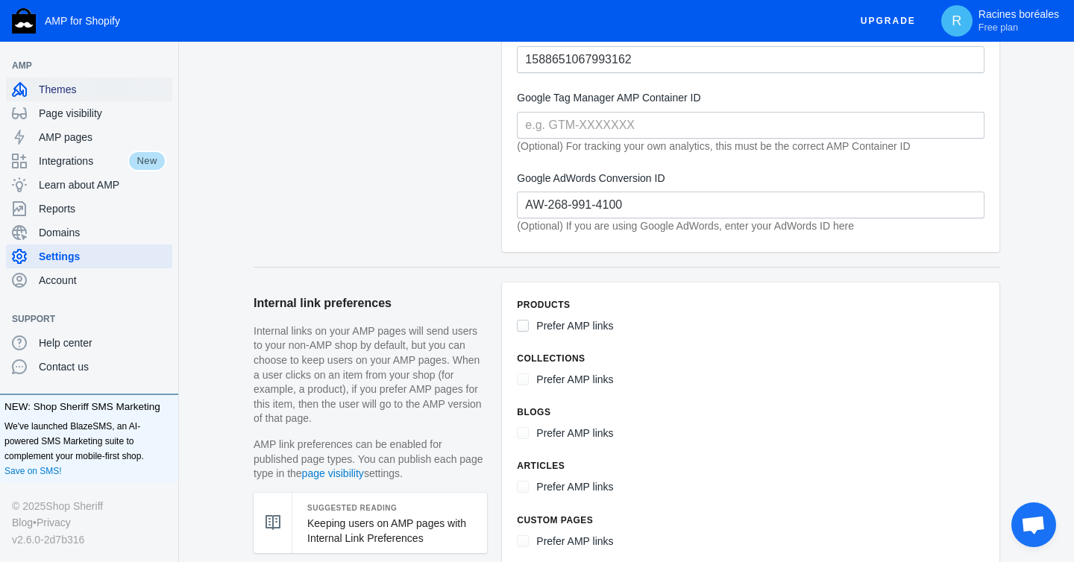
click at [57, 81] on div "Themes" at bounding box center [89, 90] width 154 height 24
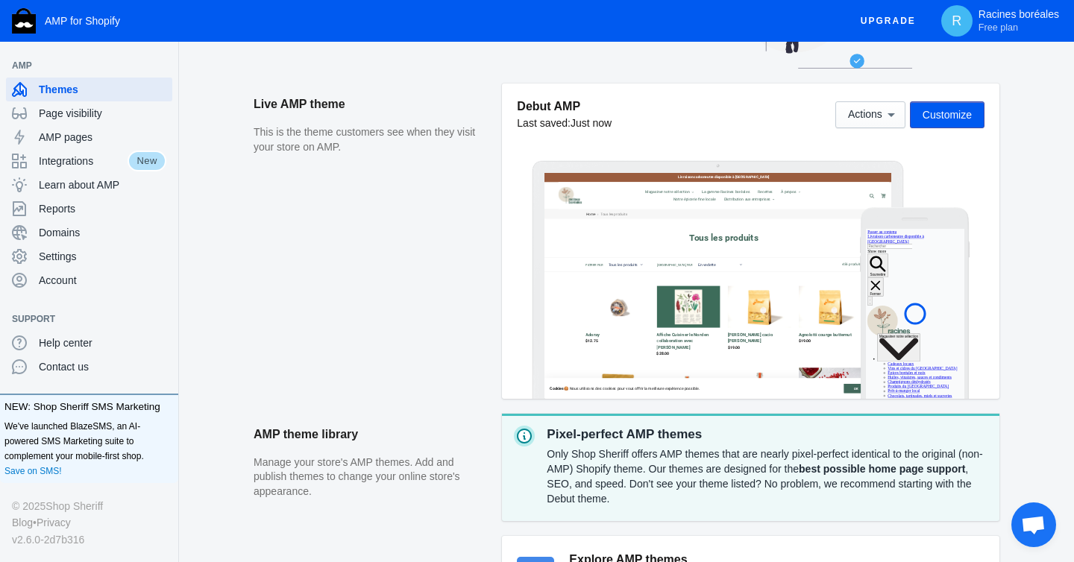
click at [948, 113] on span "Customize" at bounding box center [946, 115] width 49 height 12
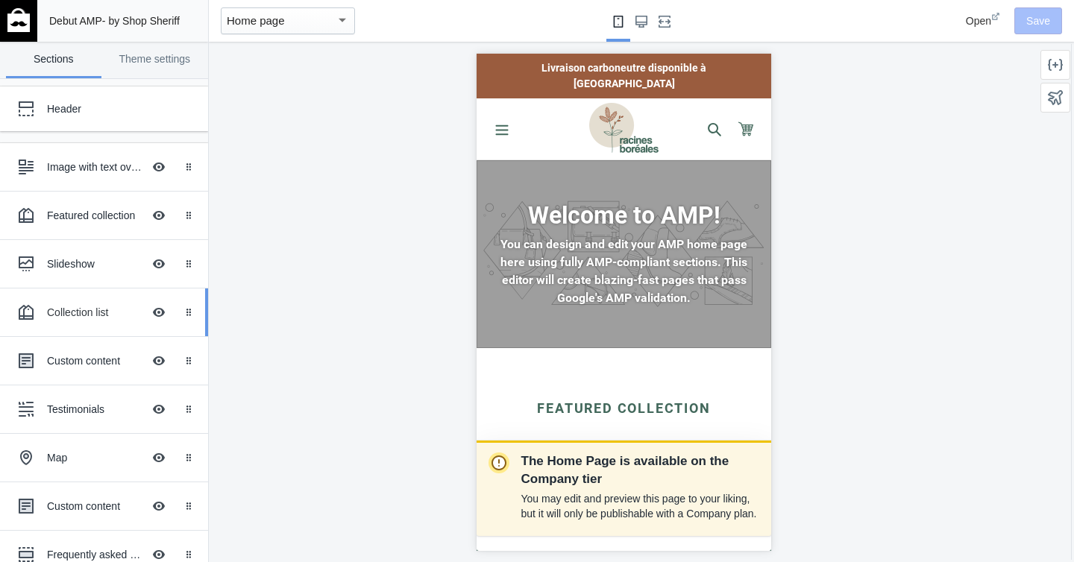
click at [66, 307] on div "Collection list" at bounding box center [94, 312] width 95 height 15
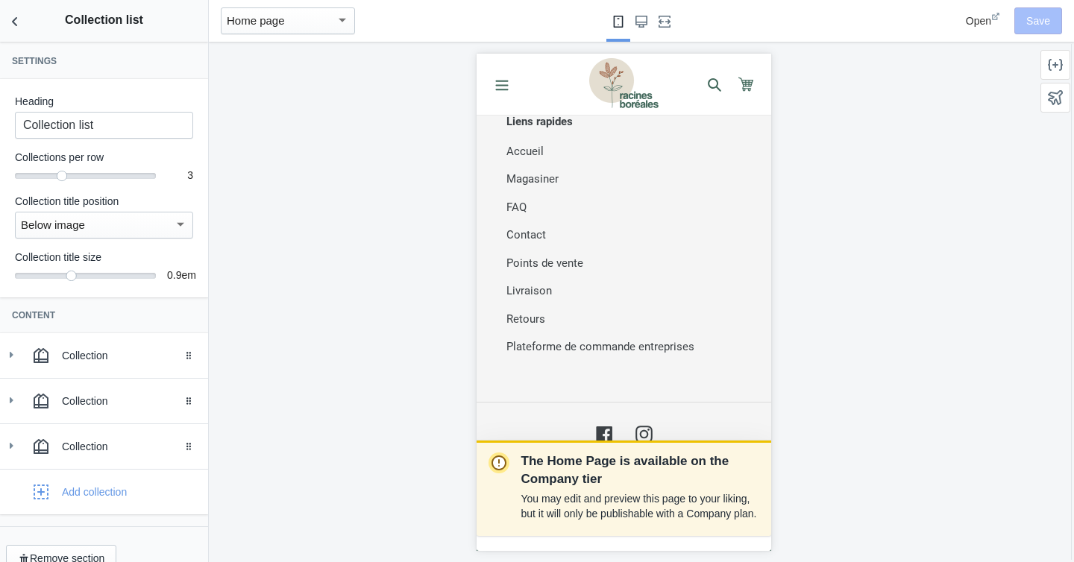
scroll to position [0, 262]
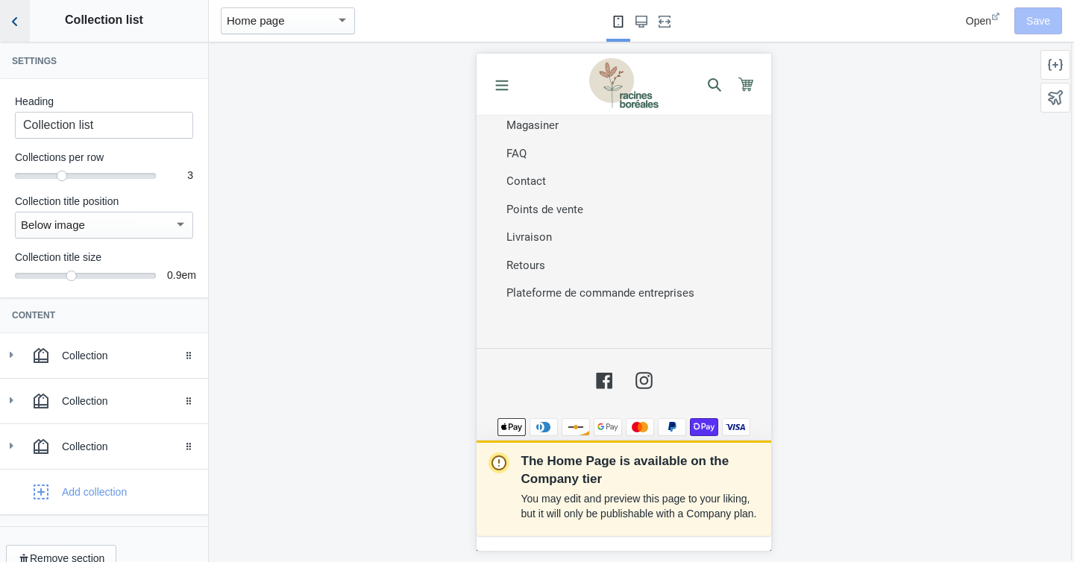
click at [10, 15] on icon "Back to sections" at bounding box center [14, 21] width 15 height 15
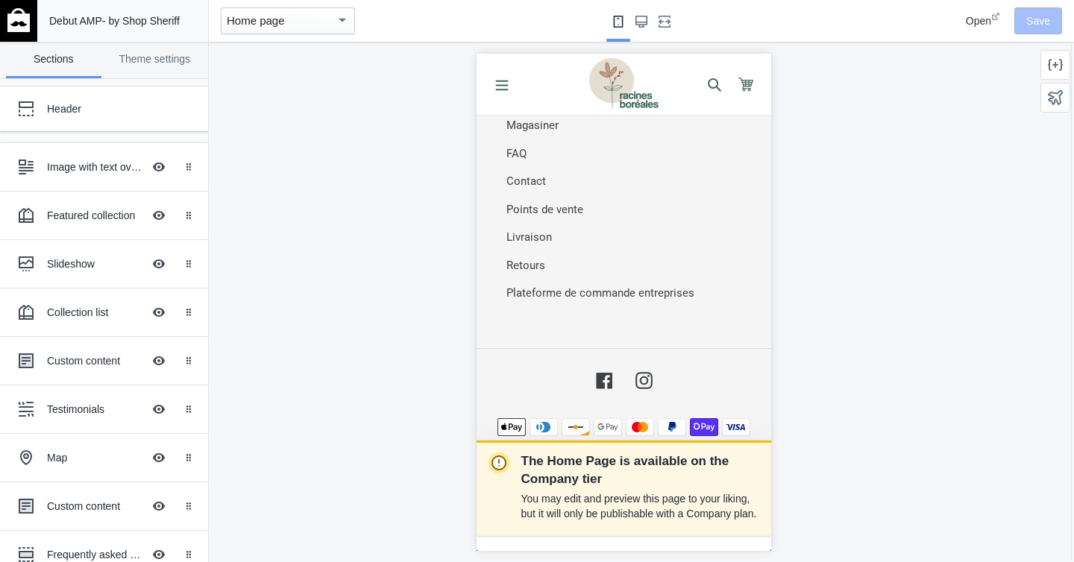
click at [357, 13] on button "Home page" at bounding box center [288, 21] width 146 height 42
click at [319, 19] on div "Home page" at bounding box center [281, 21] width 109 height 18
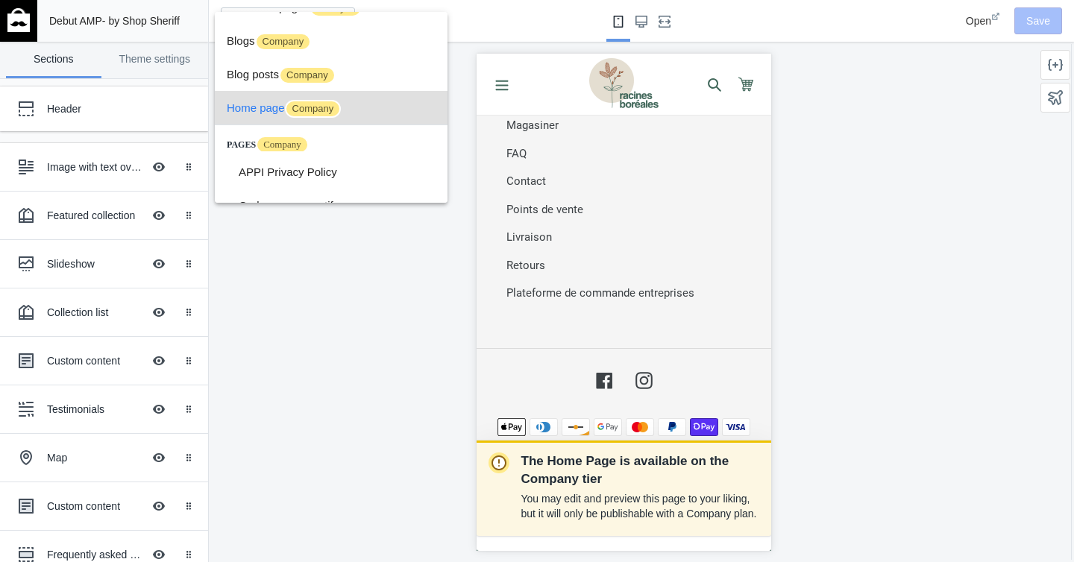
scroll to position [0, 0]
click at [237, 38] on span "Blogs Company" at bounding box center [331, 41] width 209 height 34
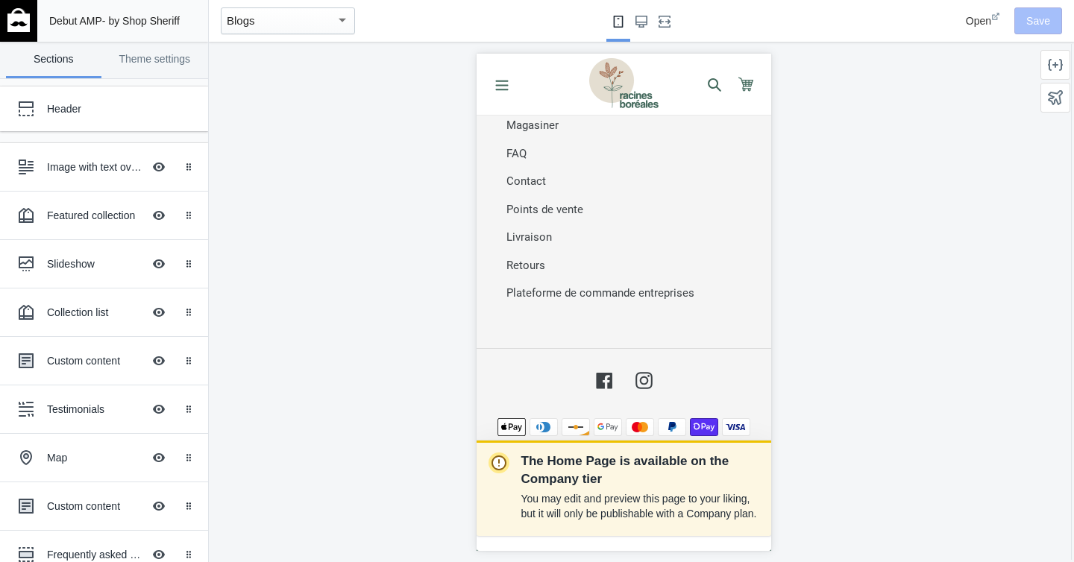
click at [301, 21] on div "Blogs" at bounding box center [281, 21] width 109 height 18
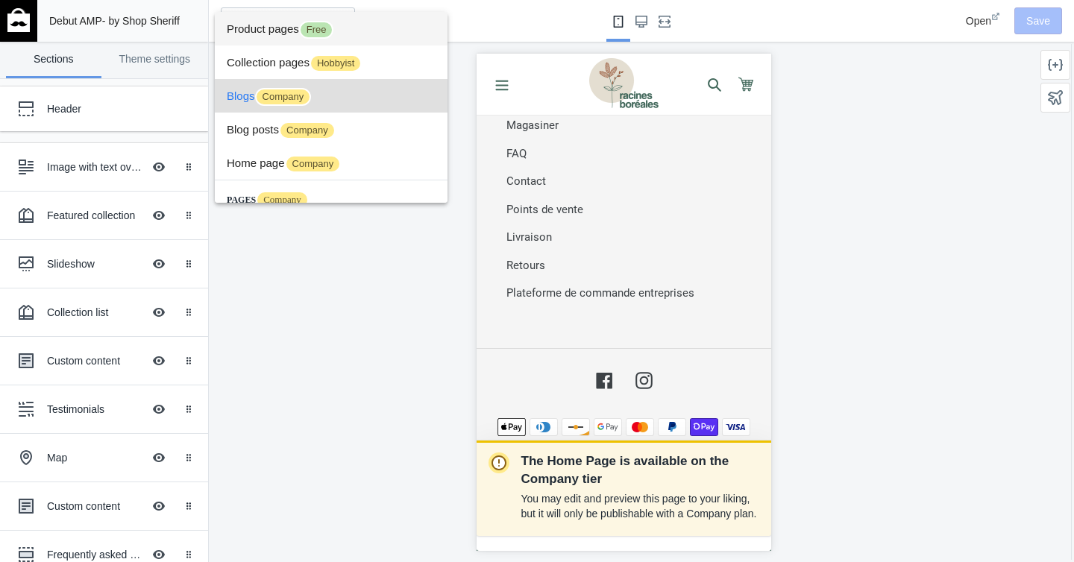
scroll to position [0, 262]
click at [267, 29] on span "Product pages Free" at bounding box center [331, 29] width 209 height 34
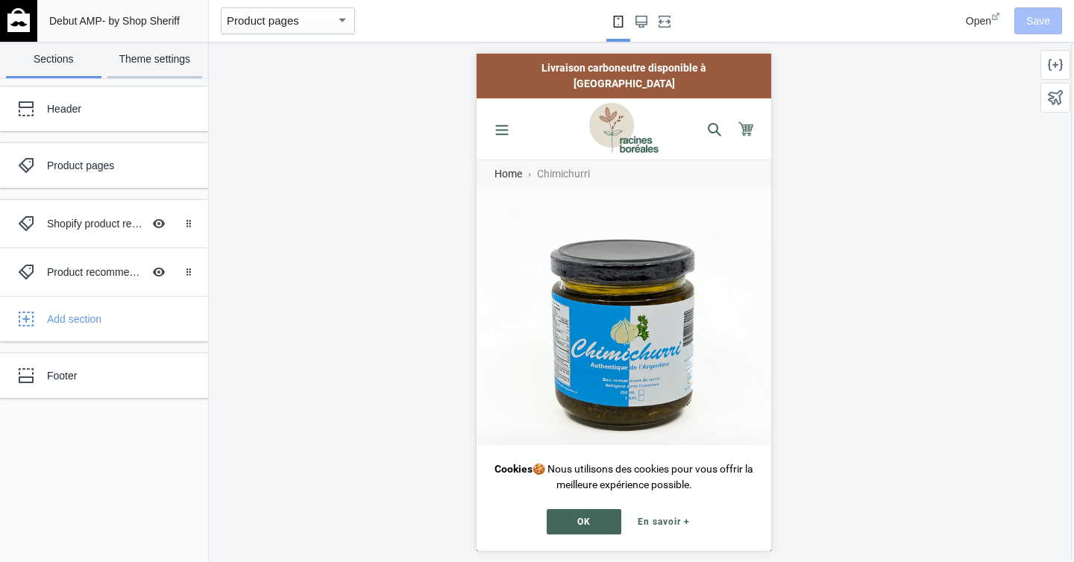
click at [149, 56] on link "Theme settings" at bounding box center [154, 60] width 95 height 37
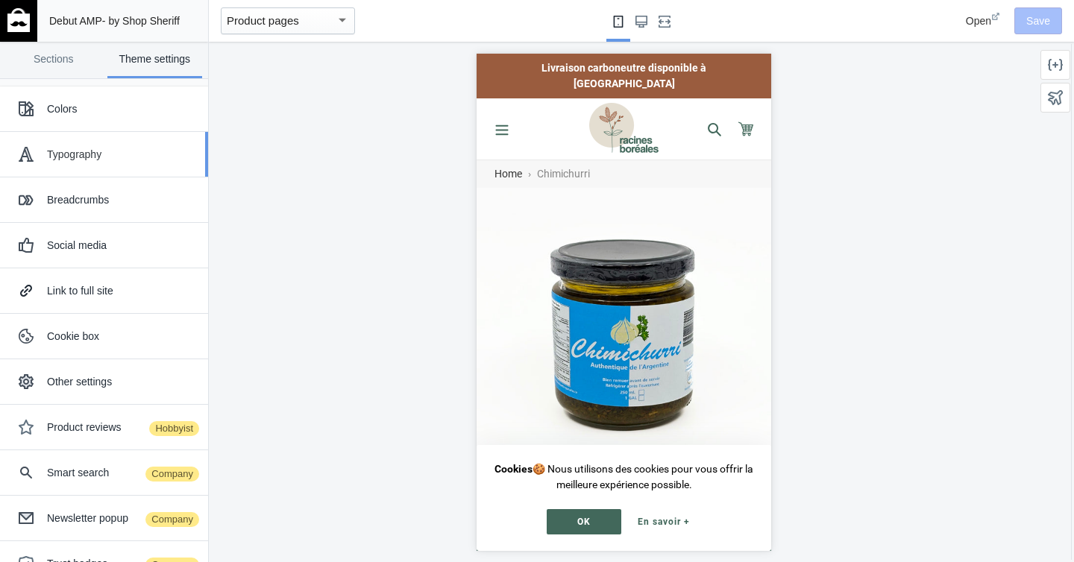
click at [83, 162] on div "Typography" at bounding box center [104, 154] width 186 height 30
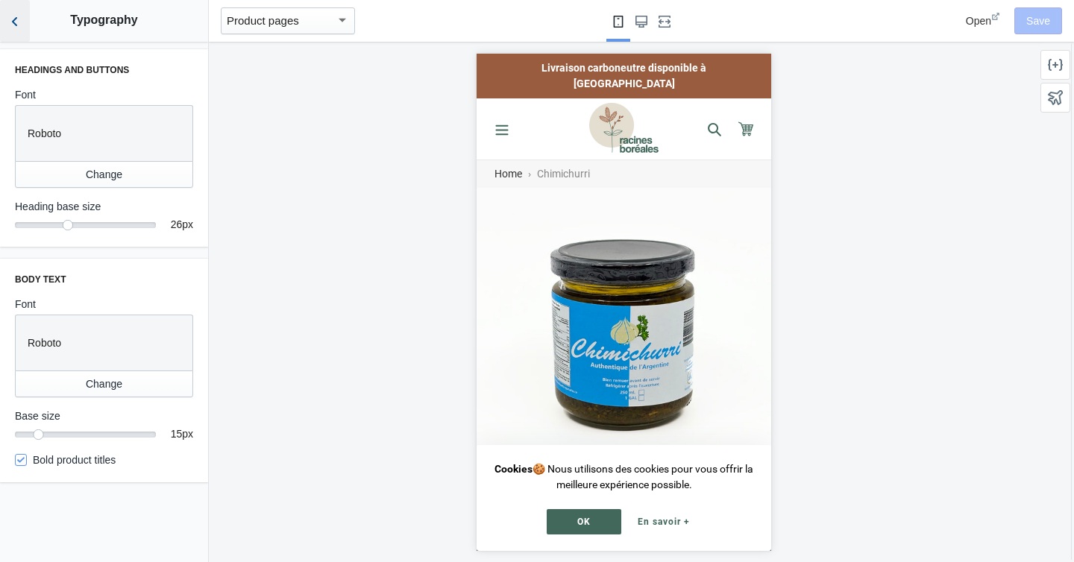
click at [12, 21] on icon "Back to sections" at bounding box center [14, 21] width 15 height 15
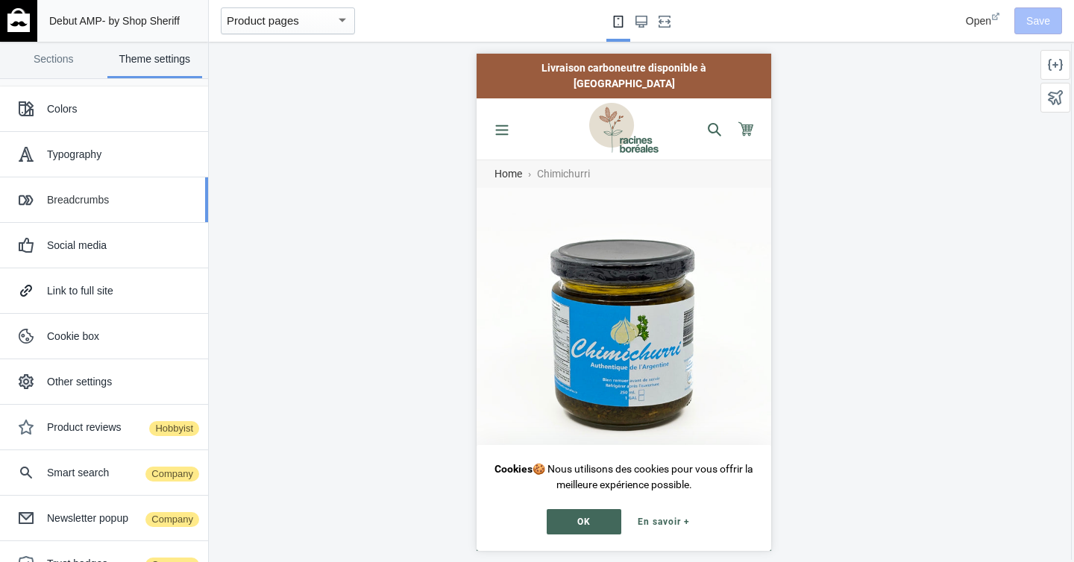
click at [119, 189] on div "Breadcrumbs" at bounding box center [104, 200] width 186 height 30
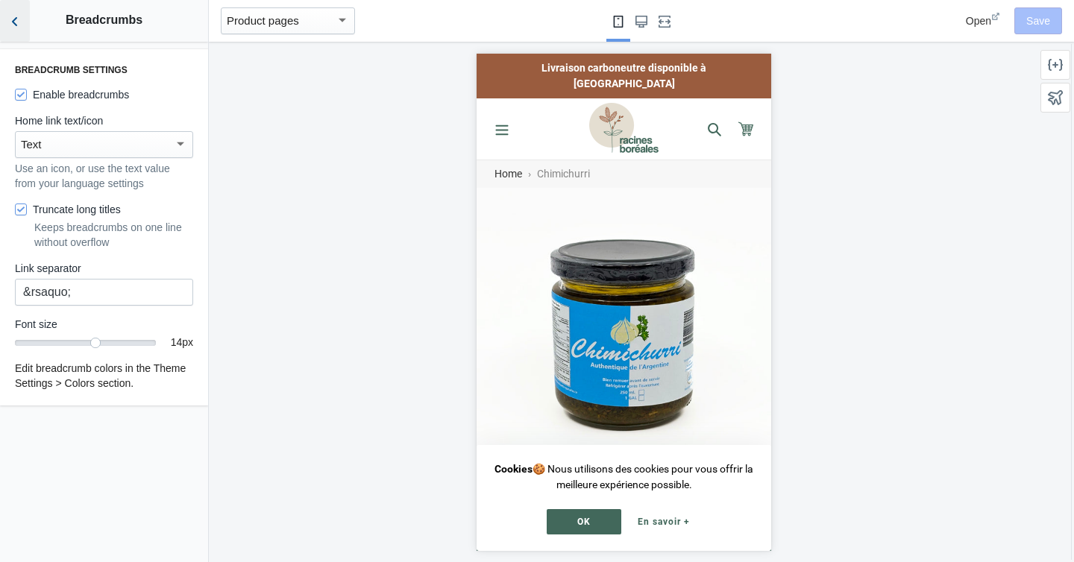
click at [25, 29] on button "Back to sections" at bounding box center [15, 21] width 30 height 42
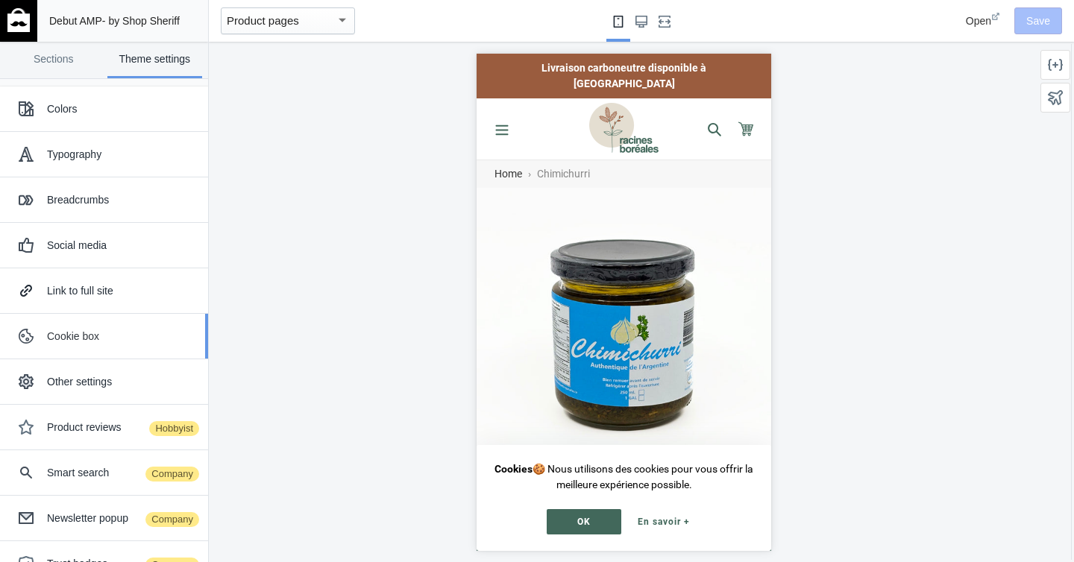
click at [87, 339] on div "Cookie box" at bounding box center [122, 336] width 150 height 15
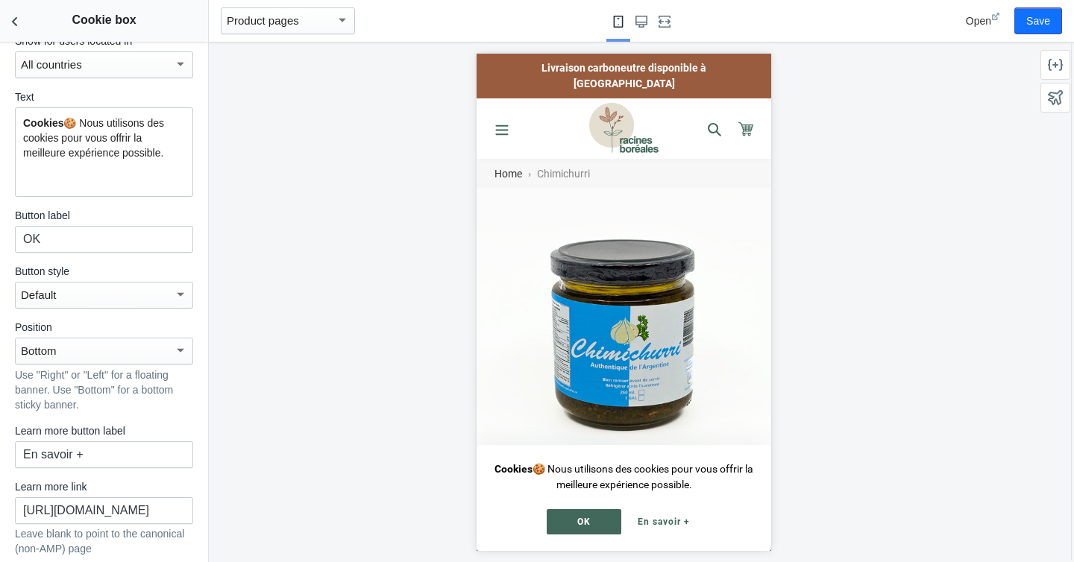
scroll to position [553, 0]
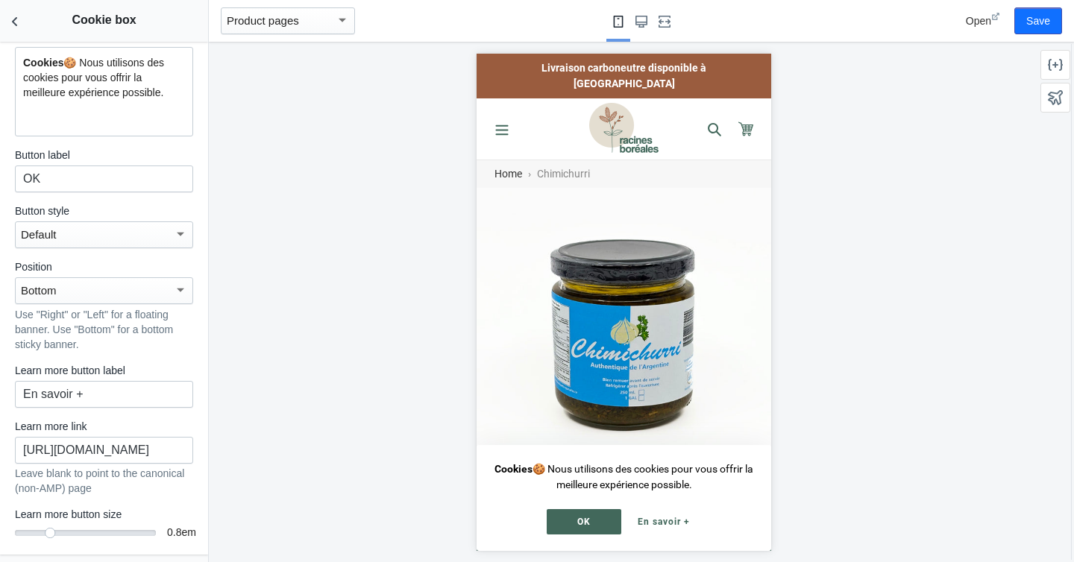
click at [94, 241] on div "Default" at bounding box center [97, 235] width 153 height 18
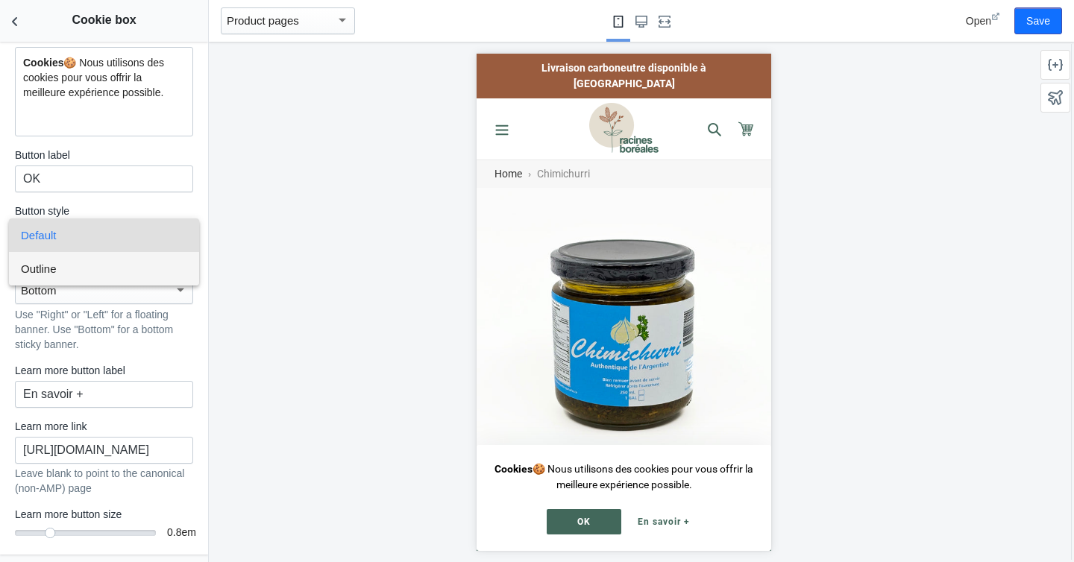
click at [86, 264] on span "Outline" at bounding box center [104, 269] width 166 height 34
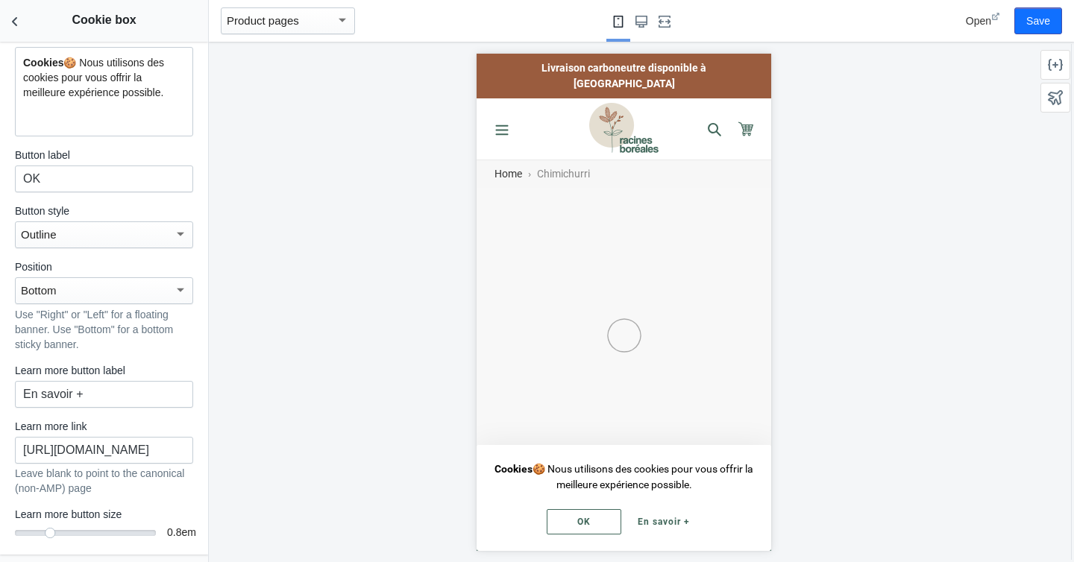
scroll to position [0, 0]
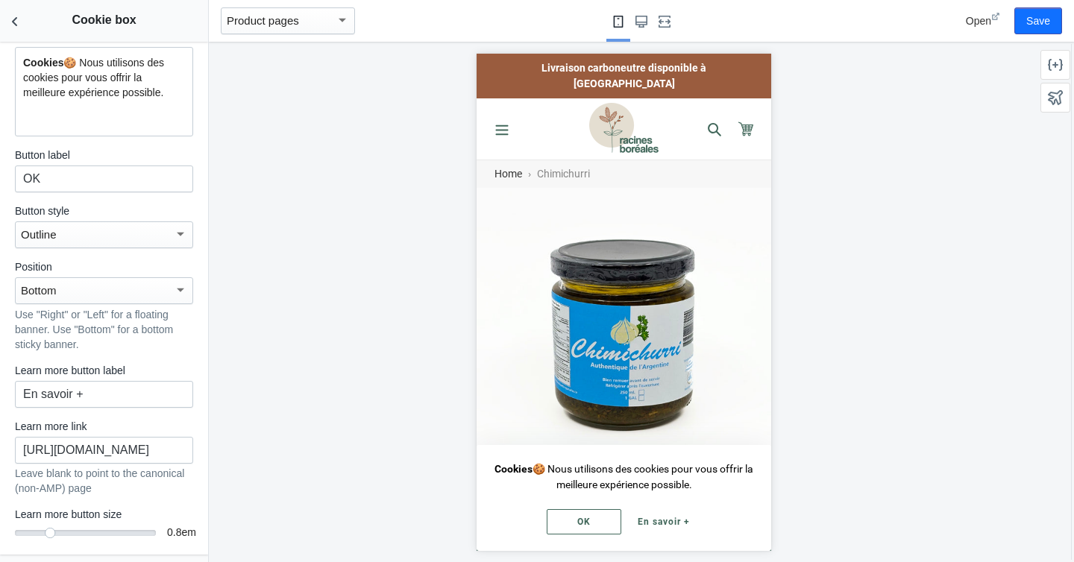
click at [72, 232] on div "Outline" at bounding box center [97, 235] width 153 height 18
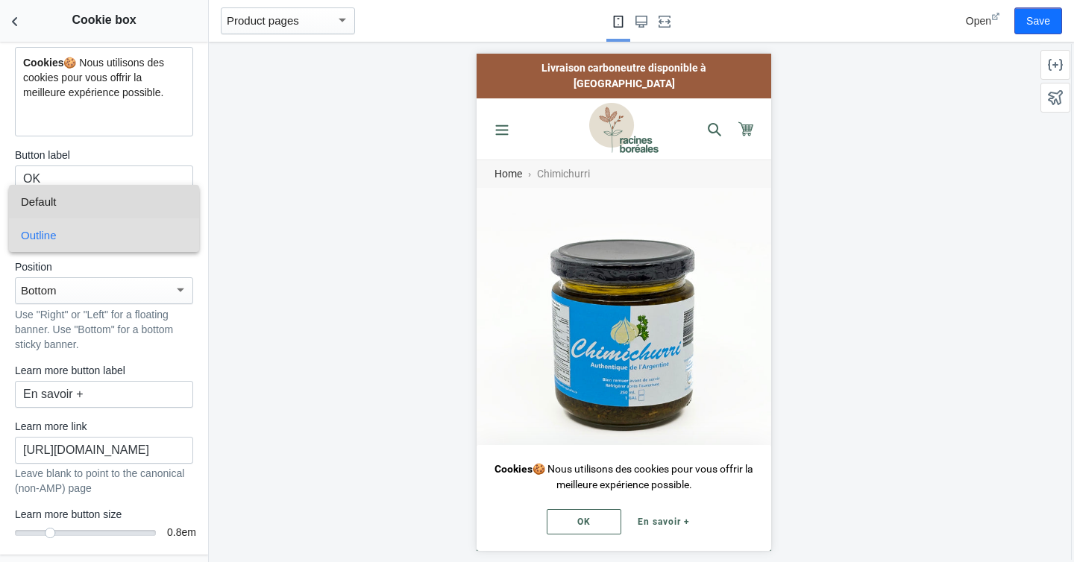
click at [66, 204] on span "Default" at bounding box center [104, 202] width 166 height 34
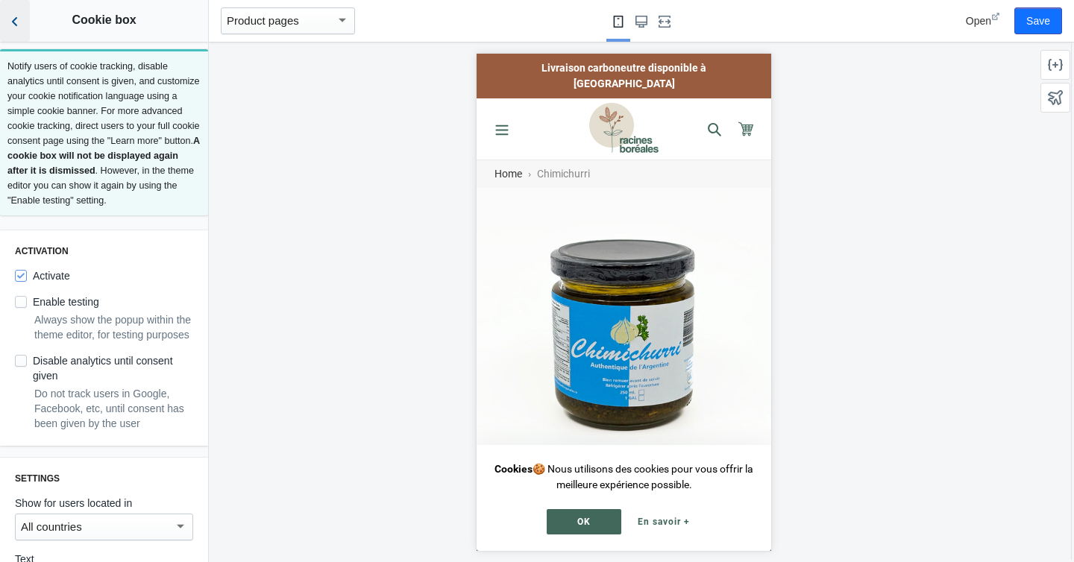
click at [19, 25] on icon "Back to sections" at bounding box center [14, 21] width 15 height 15
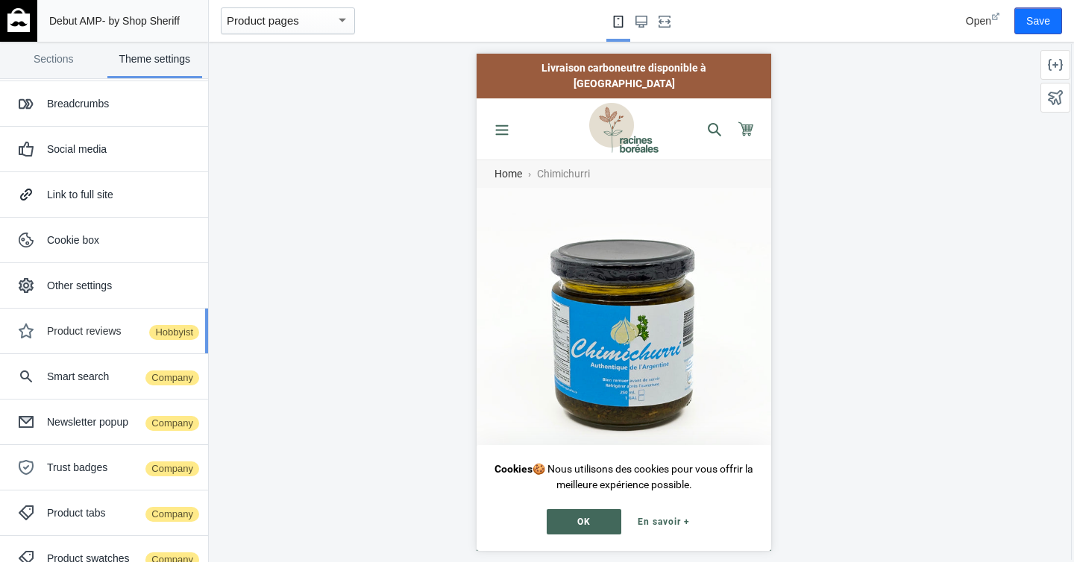
scroll to position [69, 0]
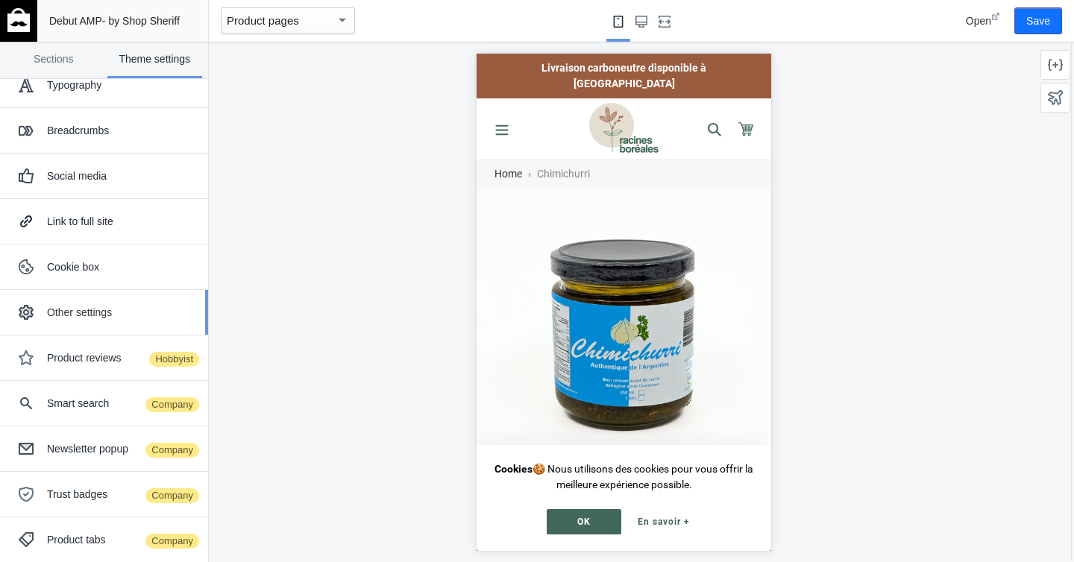
click at [95, 322] on div "Other settings" at bounding box center [104, 312] width 186 height 30
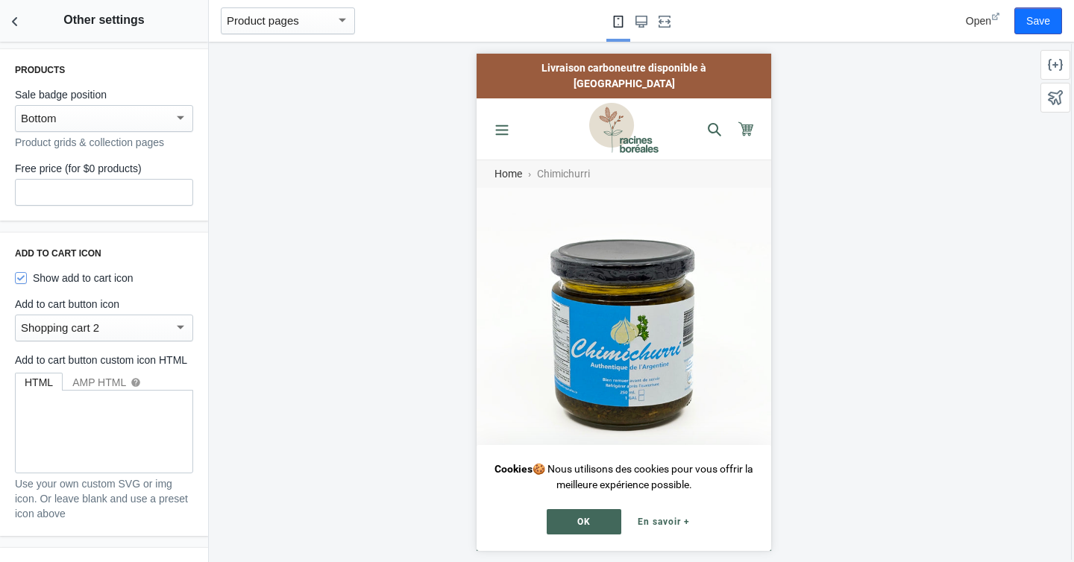
scroll to position [575, 0]
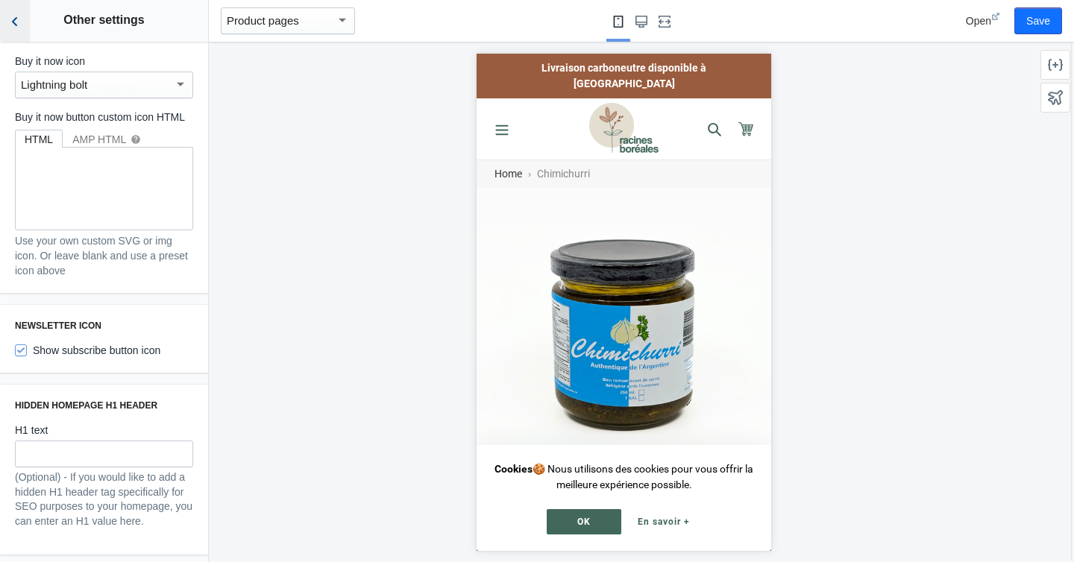
click at [20, 22] on icon "Back to sections" at bounding box center [14, 21] width 15 height 15
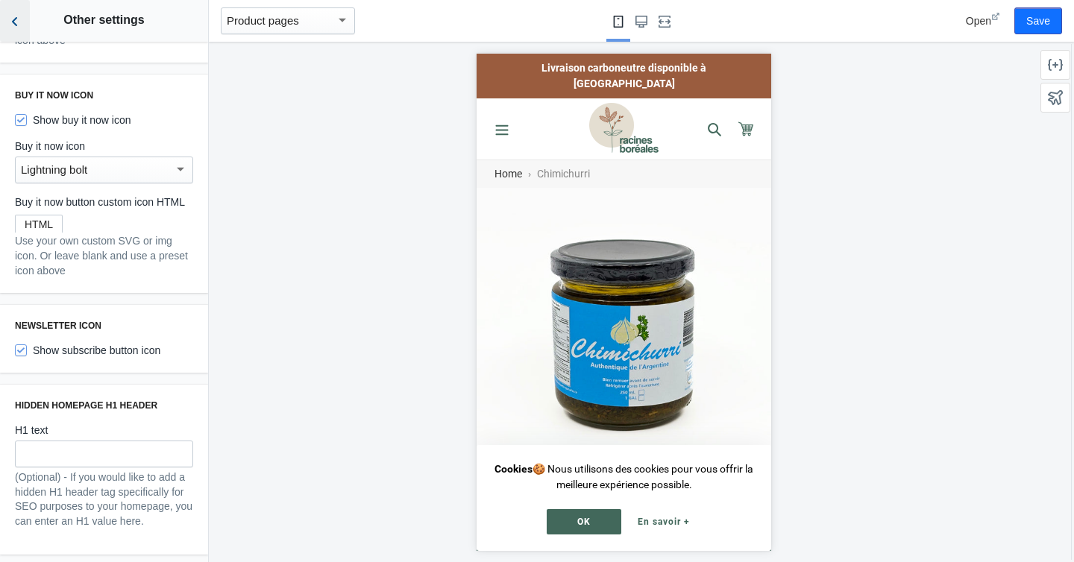
scroll to position [405, 0]
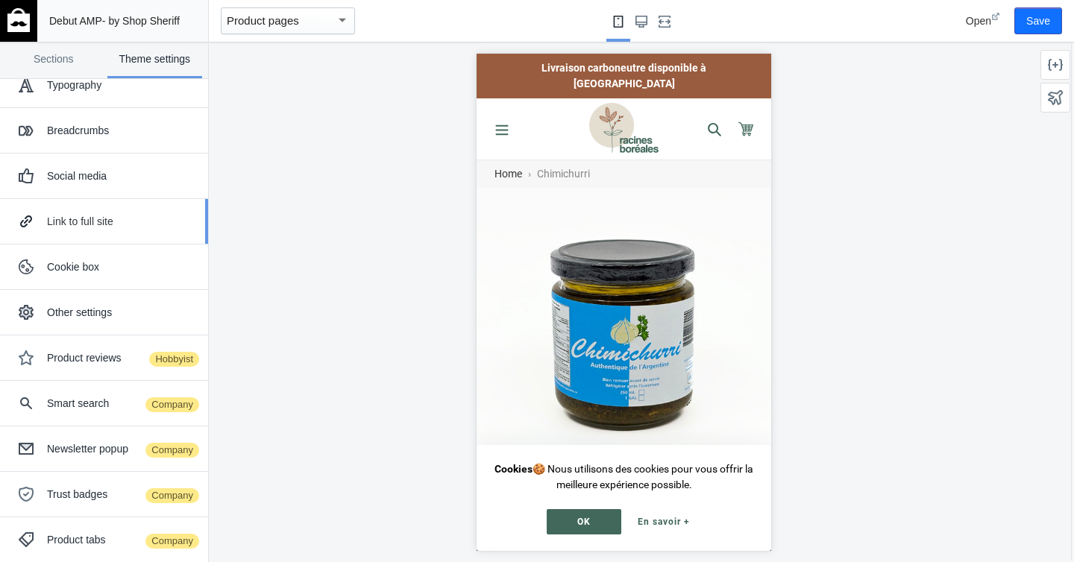
click at [110, 229] on div "Link to full site" at bounding box center [104, 222] width 186 height 30
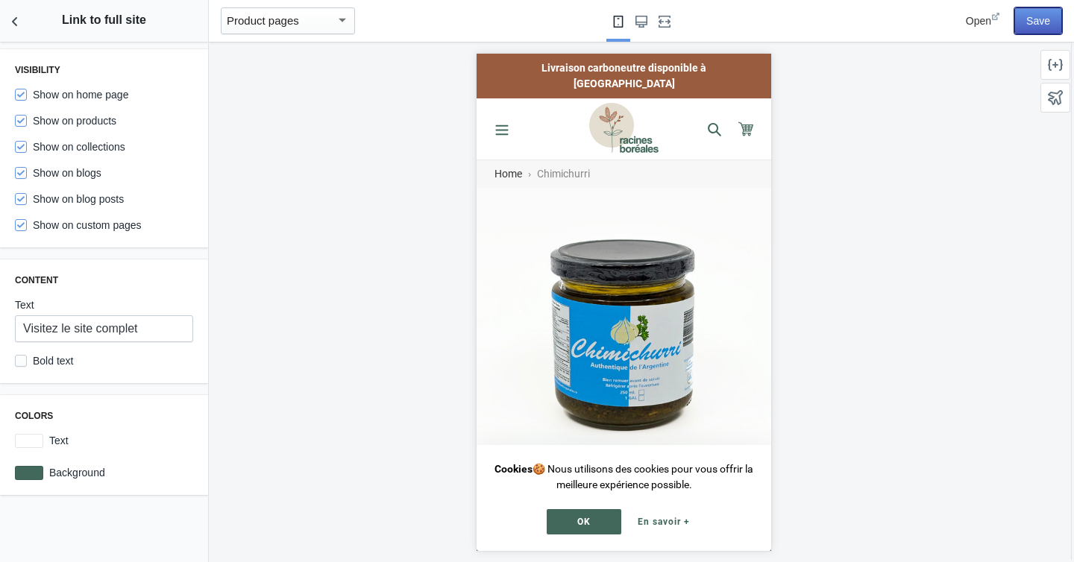
click at [1042, 21] on button "Save" at bounding box center [1038, 20] width 48 height 27
